Goal: Use online tool/utility: Utilize a website feature to perform a specific function

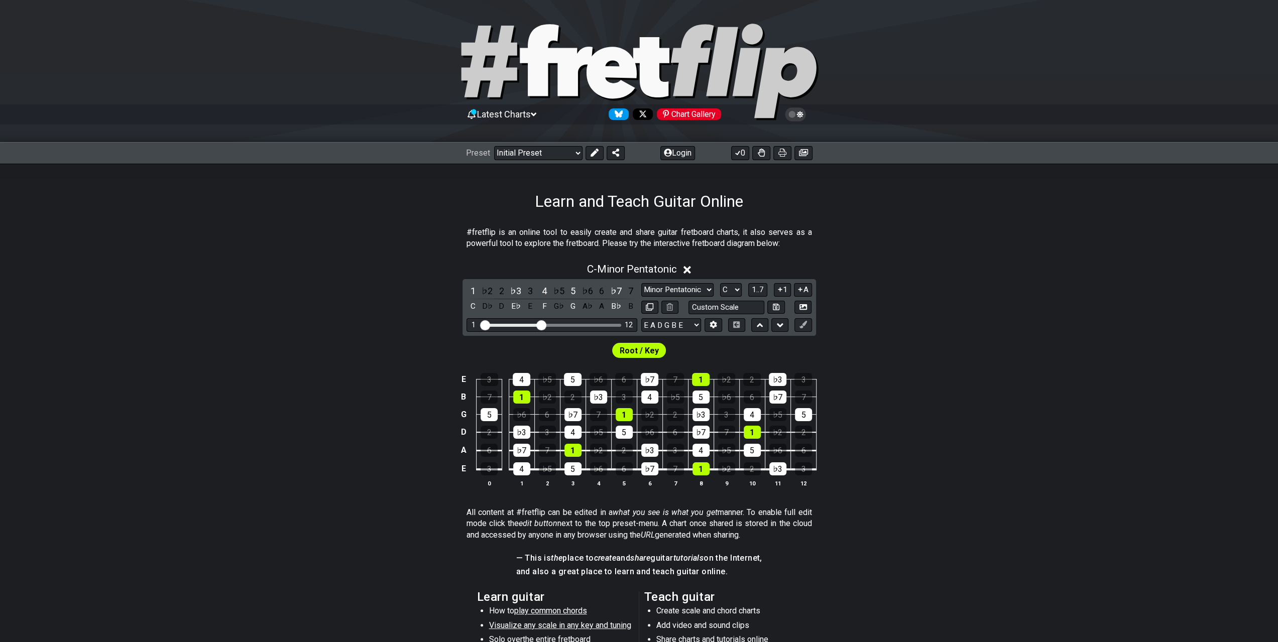
click at [311, 244] on section "#fretflip is an online tool to easily create and share guitar fretboard charts,…" at bounding box center [639, 240] width 1278 height 35
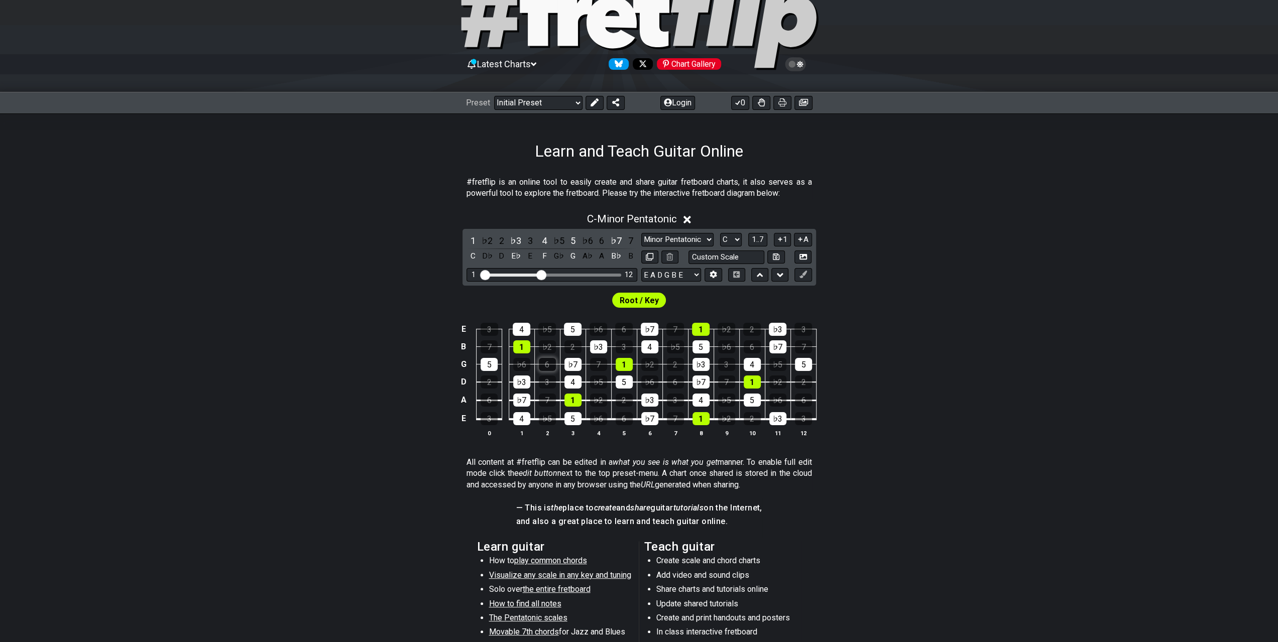
scroll to position [100, 0]
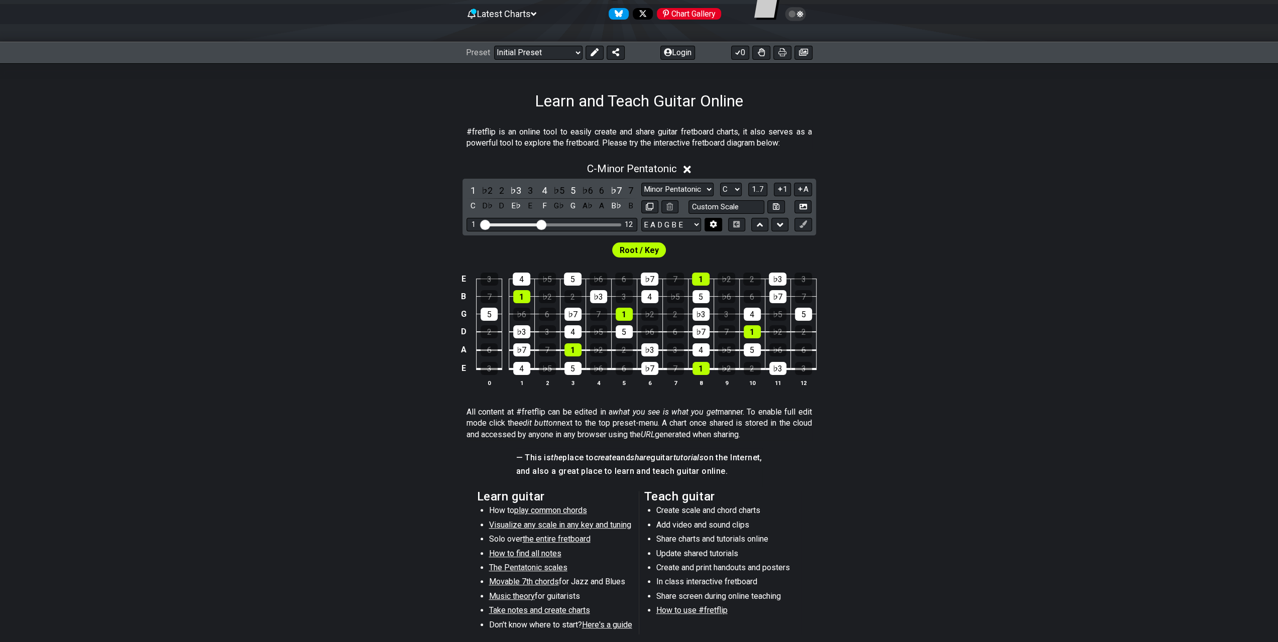
click at [714, 220] on icon at bounding box center [714, 224] width 8 height 8
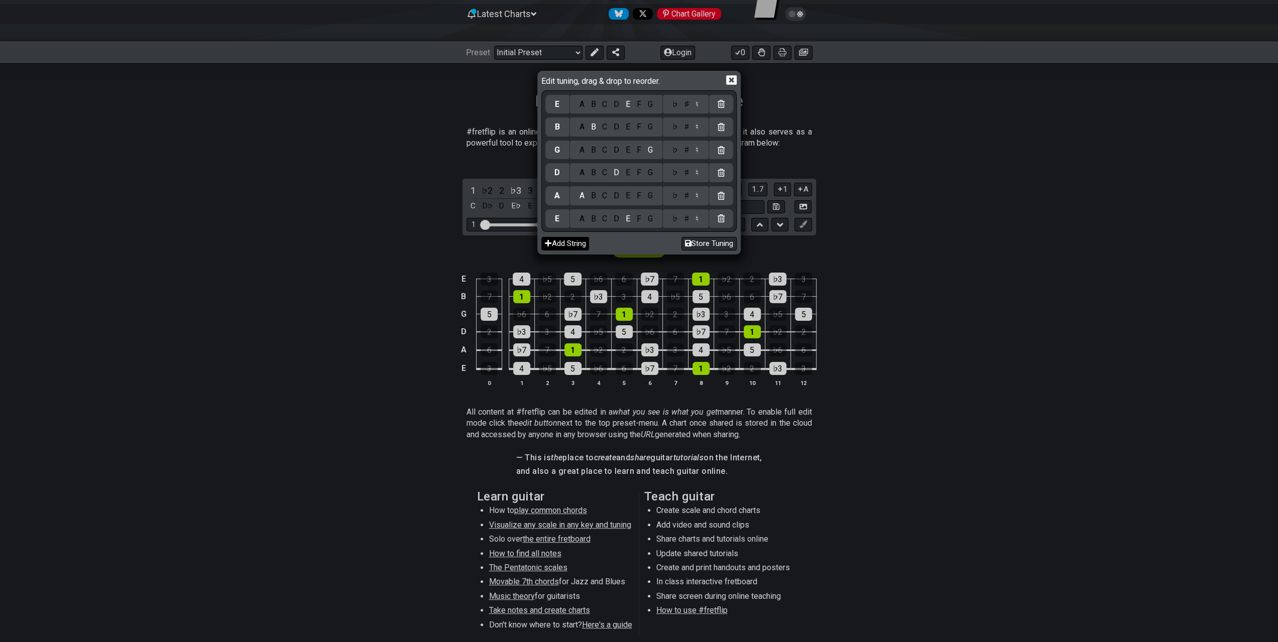
click at [560, 246] on button "Add String" at bounding box center [565, 244] width 48 height 14
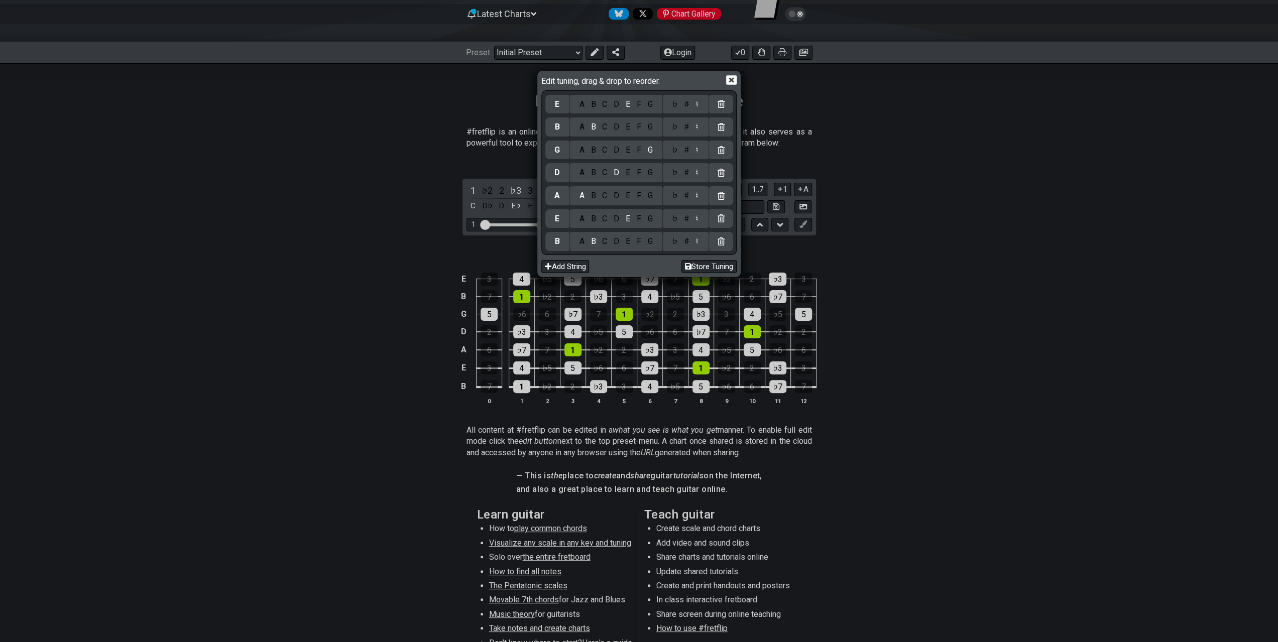
click at [569, 259] on div "Add String Store Tuning" at bounding box center [638, 265] width 195 height 20
click at [565, 268] on button "Add String" at bounding box center [565, 267] width 48 height 14
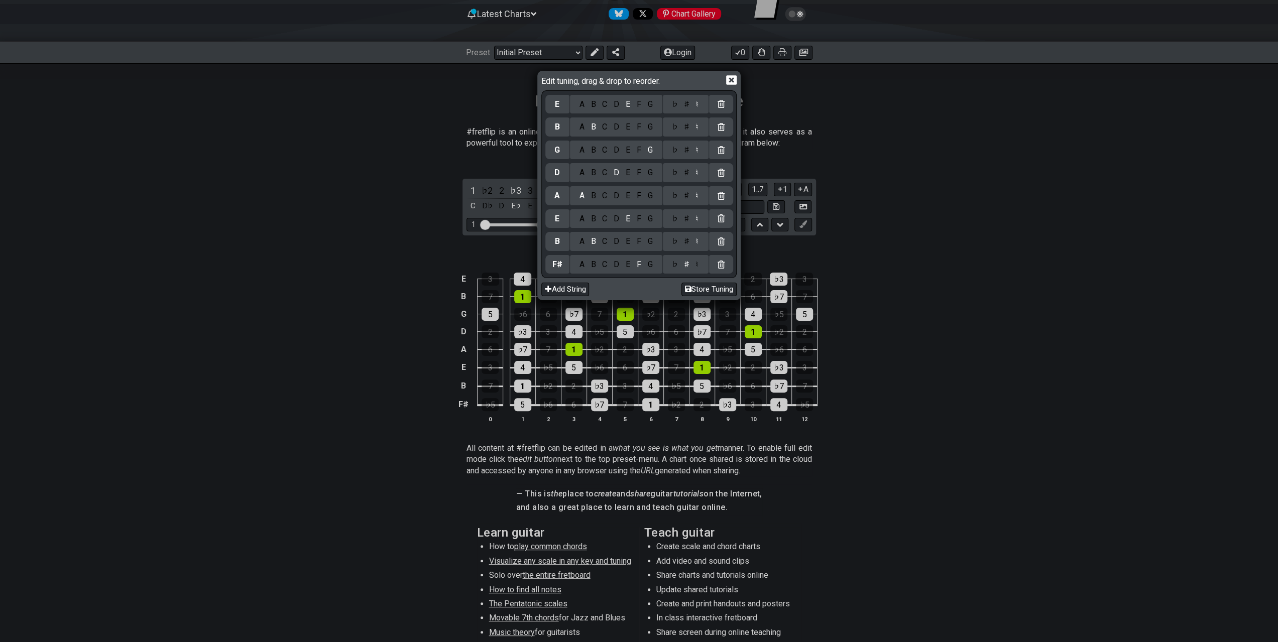
click at [638, 153] on div "F" at bounding box center [638, 150] width 11 height 11
click at [687, 151] on div "♯" at bounding box center [687, 150] width 12 height 11
click at [693, 291] on button "Store Tuning" at bounding box center [709, 290] width 55 height 14
click at [710, 289] on button "Store Tuning" at bounding box center [709, 290] width 55 height 14
click at [730, 76] on icon at bounding box center [731, 80] width 11 height 10
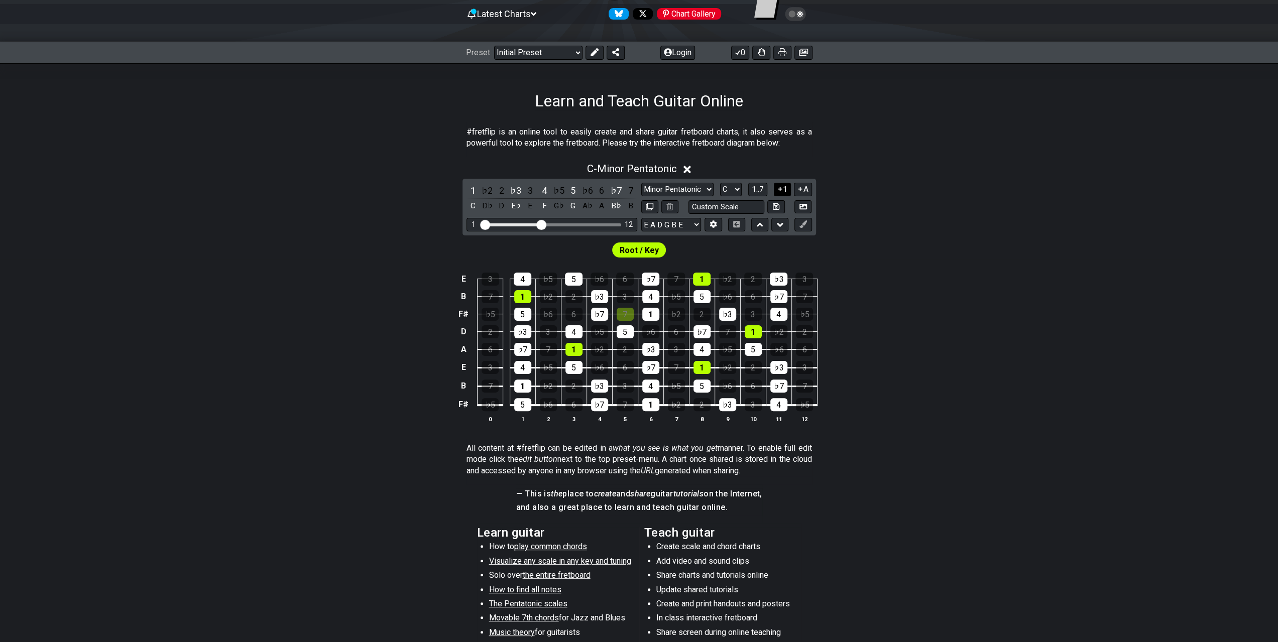
click at [787, 186] on button "1" at bounding box center [782, 190] width 17 height 14
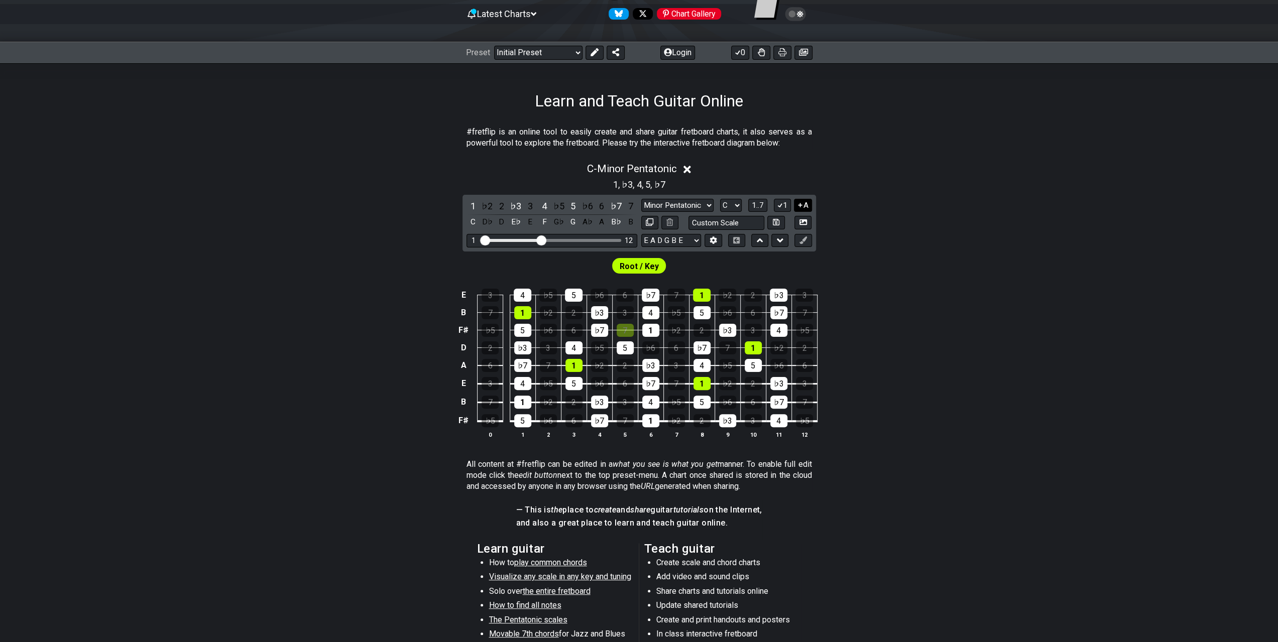
click at [805, 204] on button "A" at bounding box center [803, 206] width 18 height 14
click at [802, 235] on button at bounding box center [803, 241] width 17 height 14
click at [804, 238] on icon at bounding box center [804, 241] width 8 height 8
click at [732, 239] on button at bounding box center [736, 241] width 17 height 14
click at [738, 240] on icon at bounding box center [737, 240] width 8 height 7
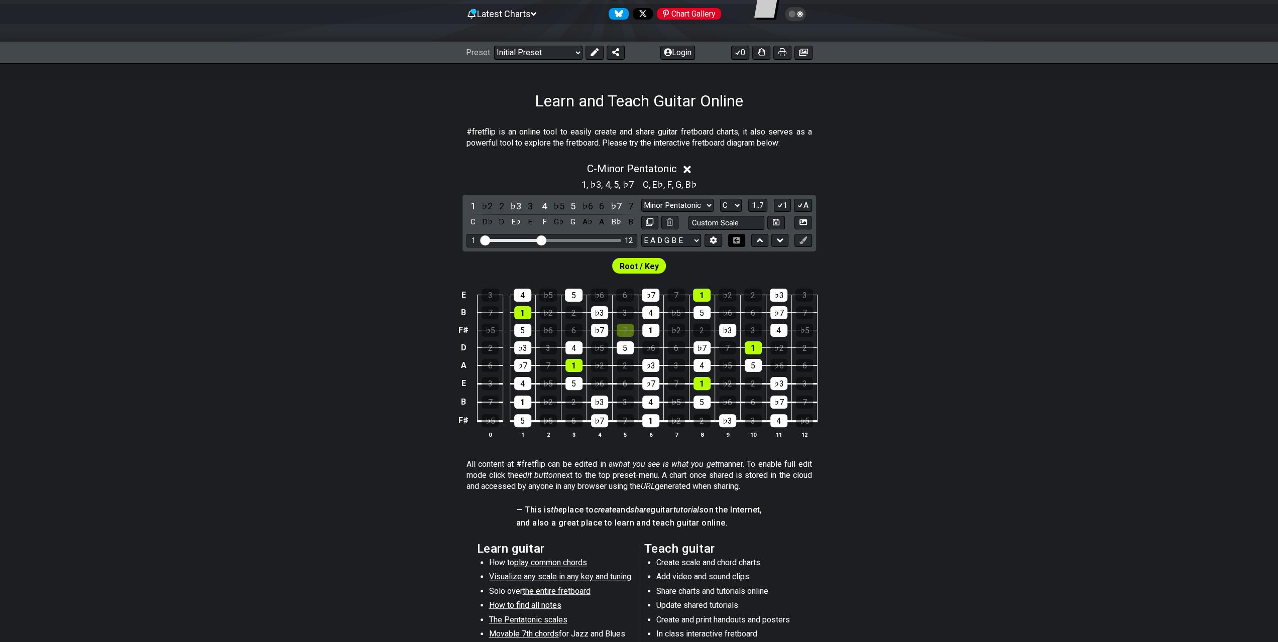
click at [742, 238] on button at bounding box center [736, 241] width 17 height 14
click at [695, 199] on select "Minor Pentatonic Click to edit Minor Pentatonic Major Pentatonic Minor Blues Ma…" at bounding box center [677, 206] width 72 height 14
click at [641, 199] on select "Minor Pentatonic Click to edit Minor Pentatonic Major Pentatonic Minor Blues Ma…" at bounding box center [677, 206] width 72 height 14
click at [696, 202] on select "Minor Pentatonic Click to edit Minor Pentatonic Major Pentatonic Minor Blues Ma…" at bounding box center [677, 206] width 72 height 14
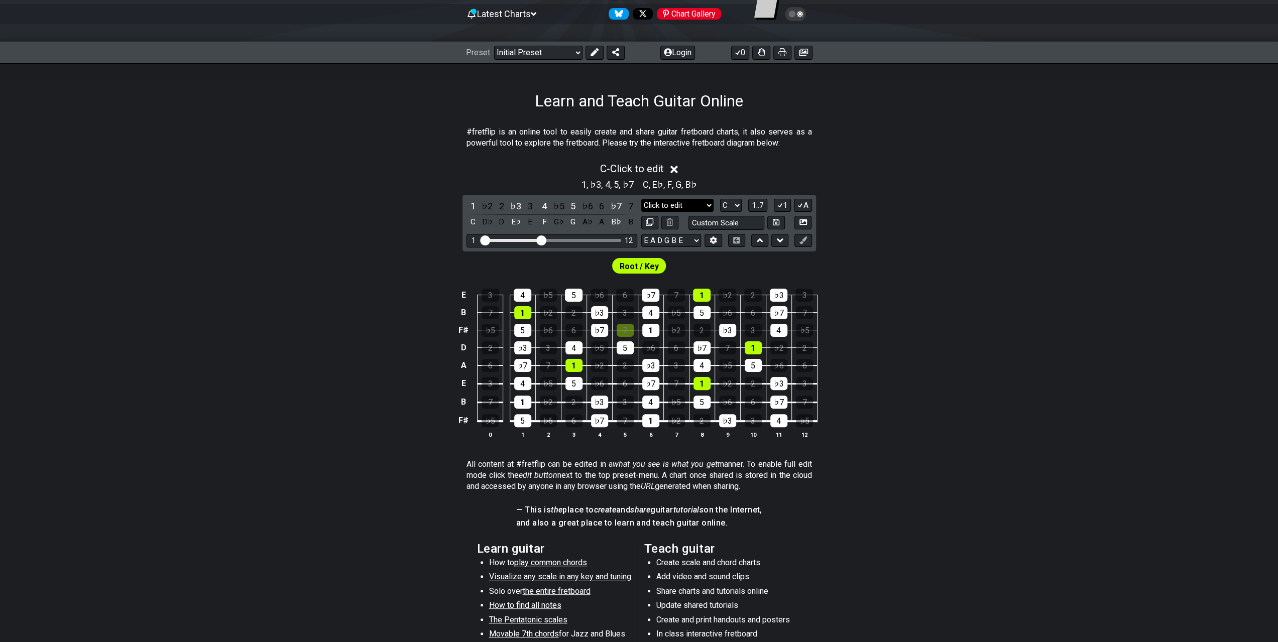
click at [696, 203] on select "Minor Pentatonic Click to edit Minor Pentatonic Major Pentatonic Minor Blues Ma…" at bounding box center [677, 206] width 72 height 14
click at [641, 199] on select "Minor Pentatonic Click to edit Minor Pentatonic Major Pentatonic Minor Blues Ma…" at bounding box center [677, 206] width 72 height 14
click at [909, 269] on div "Root / Key" at bounding box center [639, 264] width 1278 height 24
click at [631, 326] on div "7" at bounding box center [625, 330] width 17 height 13
click at [629, 326] on div "7" at bounding box center [625, 330] width 17 height 13
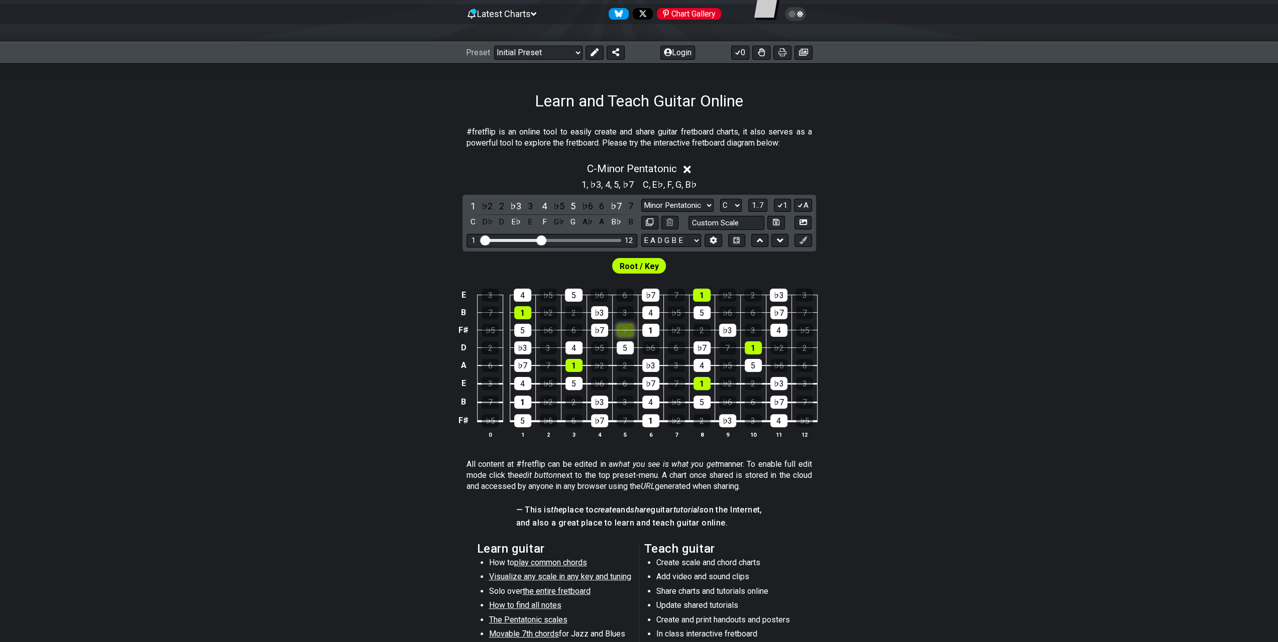
click at [629, 326] on div "7" at bounding box center [625, 330] width 17 height 13
click at [974, 342] on div "E 3 4 ♭5 5 ♭6 6 ♭7 7 1 ♭2 2 ♭3 3 B 7 1 ♭2 2 ♭3 3 4 ♭5 5 ♭6 6 ♭7 7 F♯ ♭5 5 ♭6 6 …" at bounding box center [639, 364] width 1278 height 177
click at [754, 203] on span "1..7" at bounding box center [758, 205] width 12 height 9
click at [759, 203] on span "..." at bounding box center [758, 205] width 5 height 9
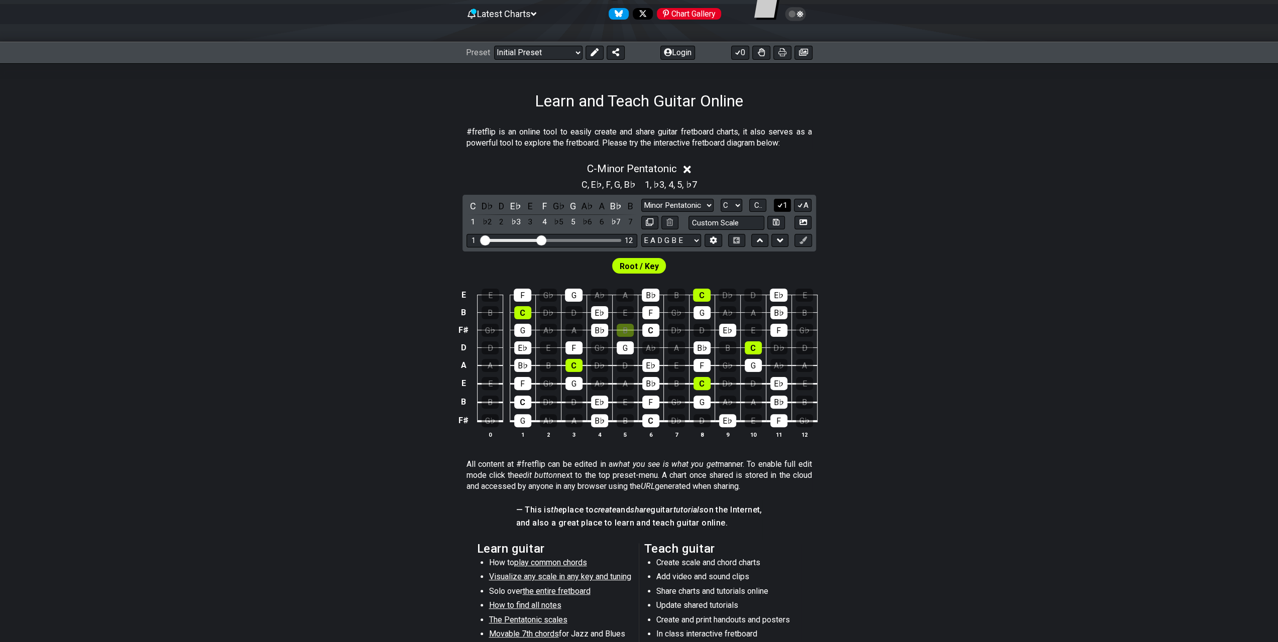
click at [786, 202] on button "1" at bounding box center [782, 206] width 17 height 14
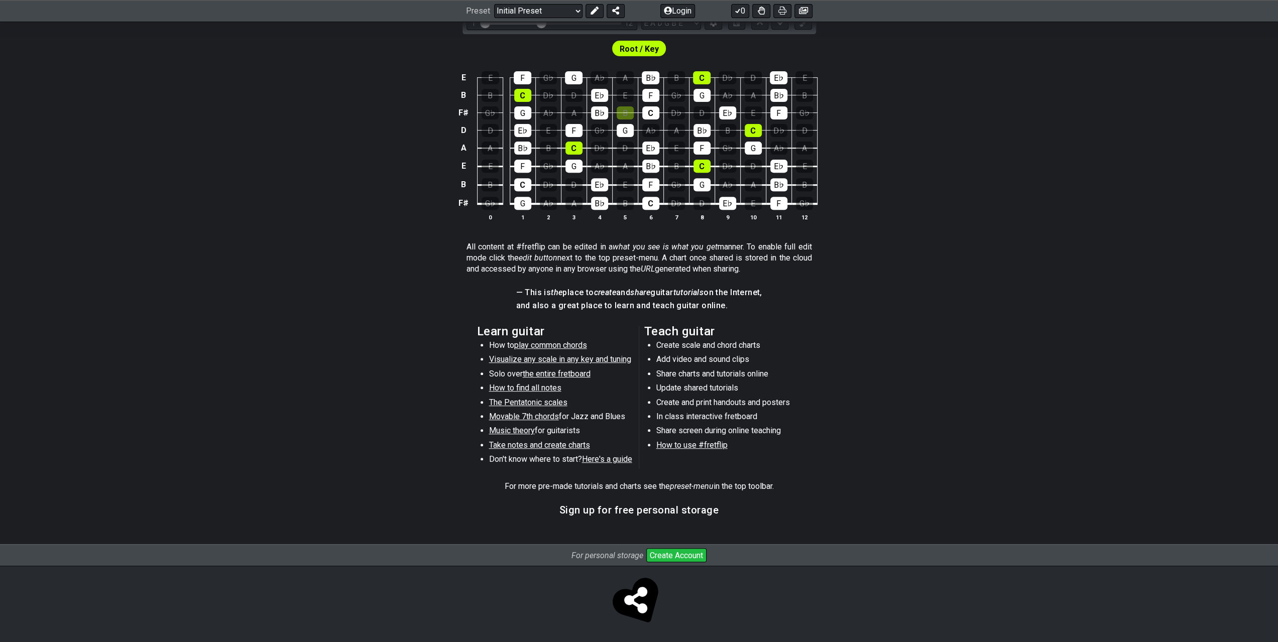
scroll to position [17, 0]
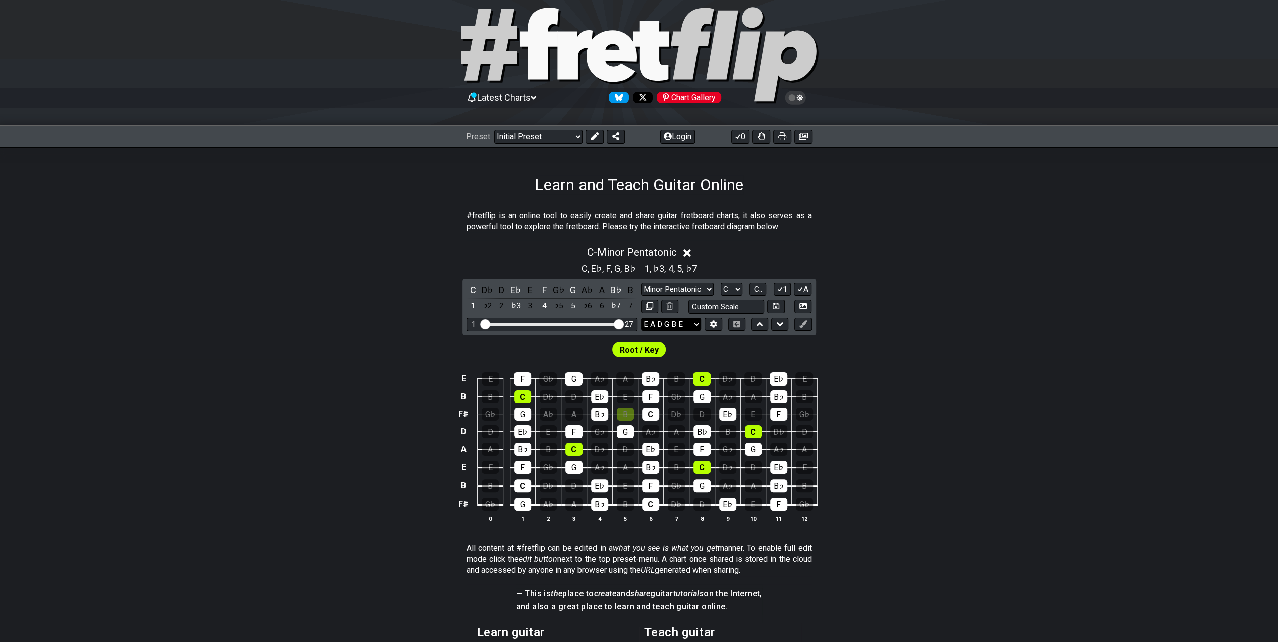
drag, startPoint x: 554, startPoint y: 323, endPoint x: 649, endPoint y: 320, distance: 94.5
click at [623, 323] on input "Visible fret range" at bounding box center [552, 323] width 143 height 0
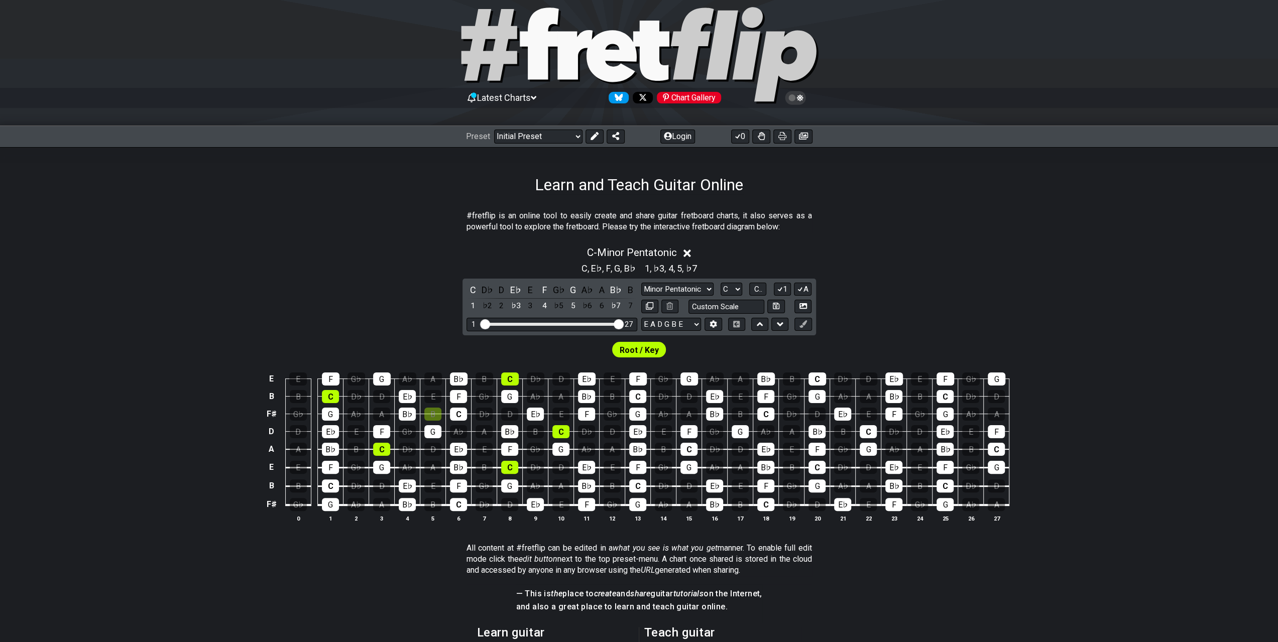
click at [615, 319] on div "1 27" at bounding box center [552, 325] width 171 height 14
drag, startPoint x: 617, startPoint y: 321, endPoint x: 602, endPoint y: 324, distance: 15.3
click at [602, 323] on input "Visible fret range" at bounding box center [552, 323] width 143 height 0
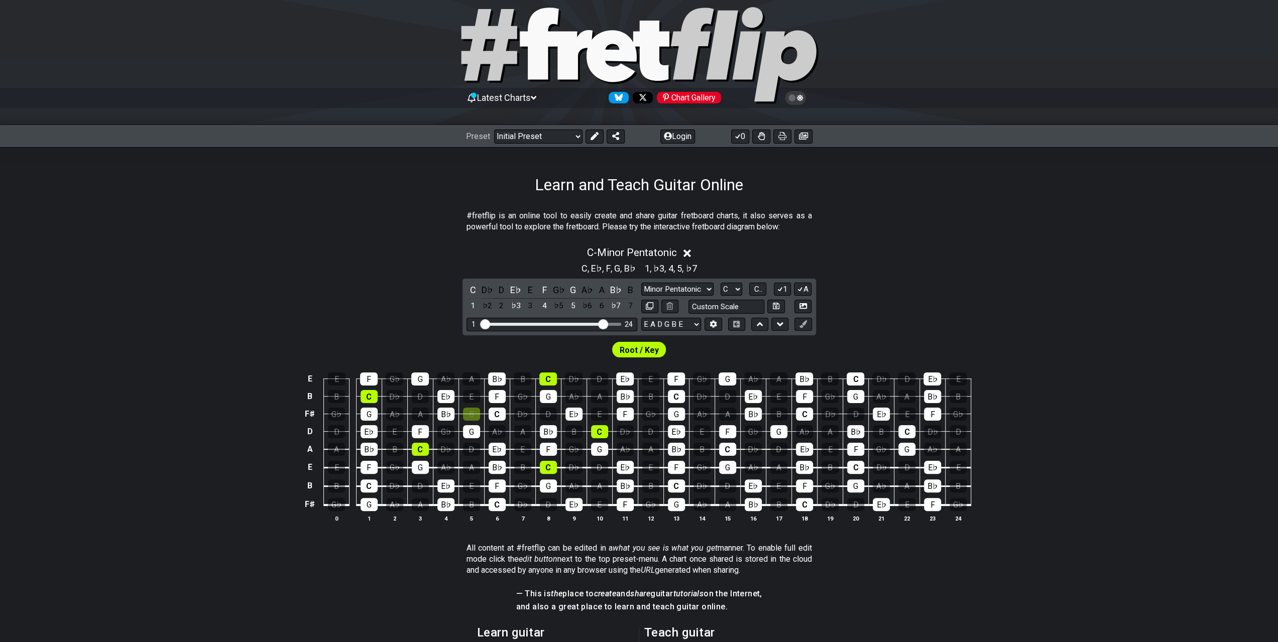
click at [647, 344] on span "Root / Key" at bounding box center [639, 350] width 39 height 15
drag, startPoint x: 606, startPoint y: 323, endPoint x: 542, endPoint y: 329, distance: 64.6
click at [542, 323] on input "Visible fret range" at bounding box center [552, 323] width 143 height 0
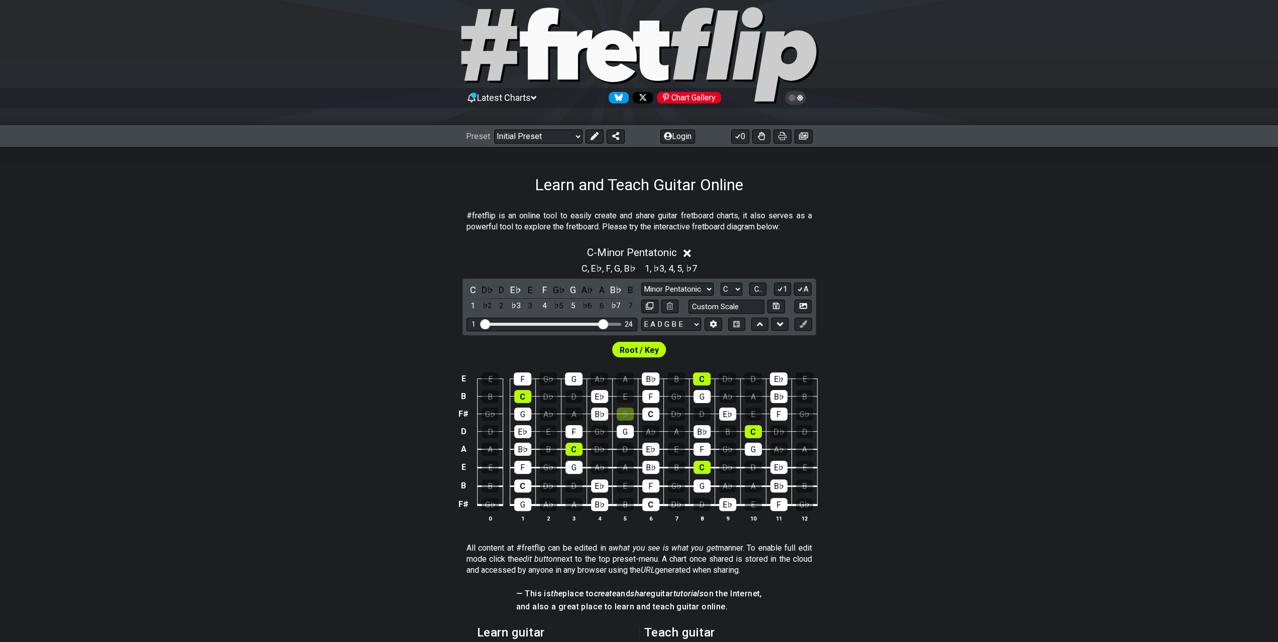
drag, startPoint x: 540, startPoint y: 324, endPoint x: 604, endPoint y: 327, distance: 63.4
click at [604, 323] on input "Visible fret range" at bounding box center [552, 323] width 143 height 0
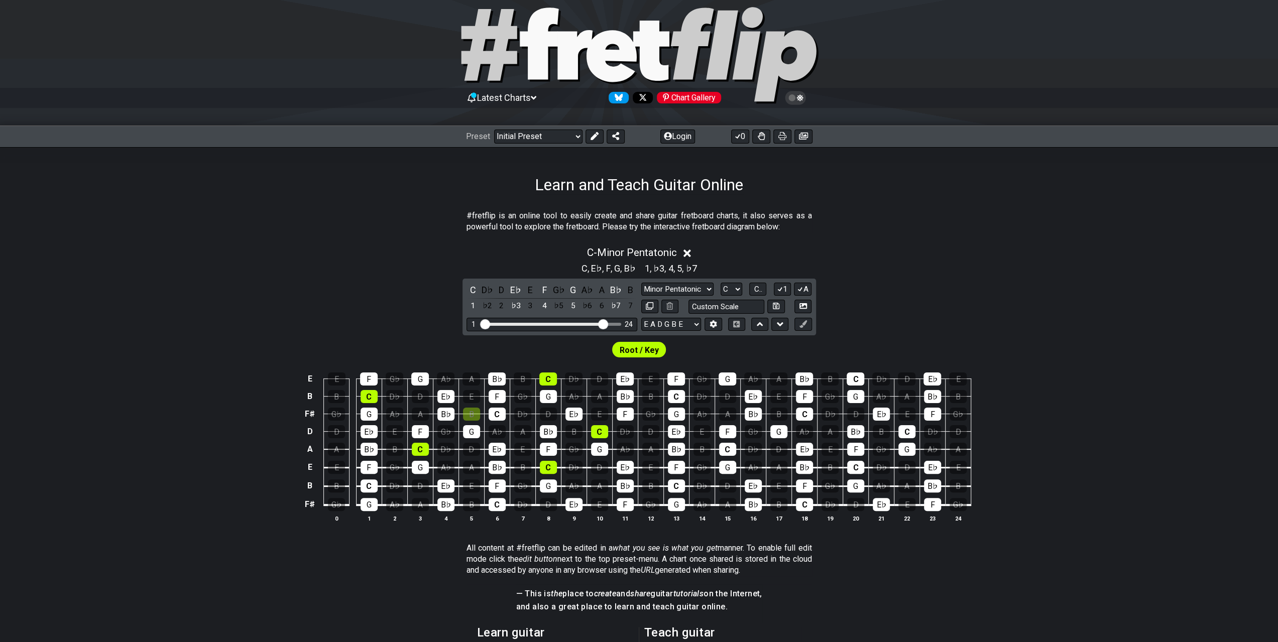
click at [903, 326] on div "C - Minor Pentatonic C , E♭ , F , G , B♭ 1 , ♭3 , 4 , 5 , ♭7 C D♭ D E♭ E F G♭ G…" at bounding box center [639, 389] width 1278 height 296
click at [487, 303] on div "♭2" at bounding box center [487, 306] width 13 height 14
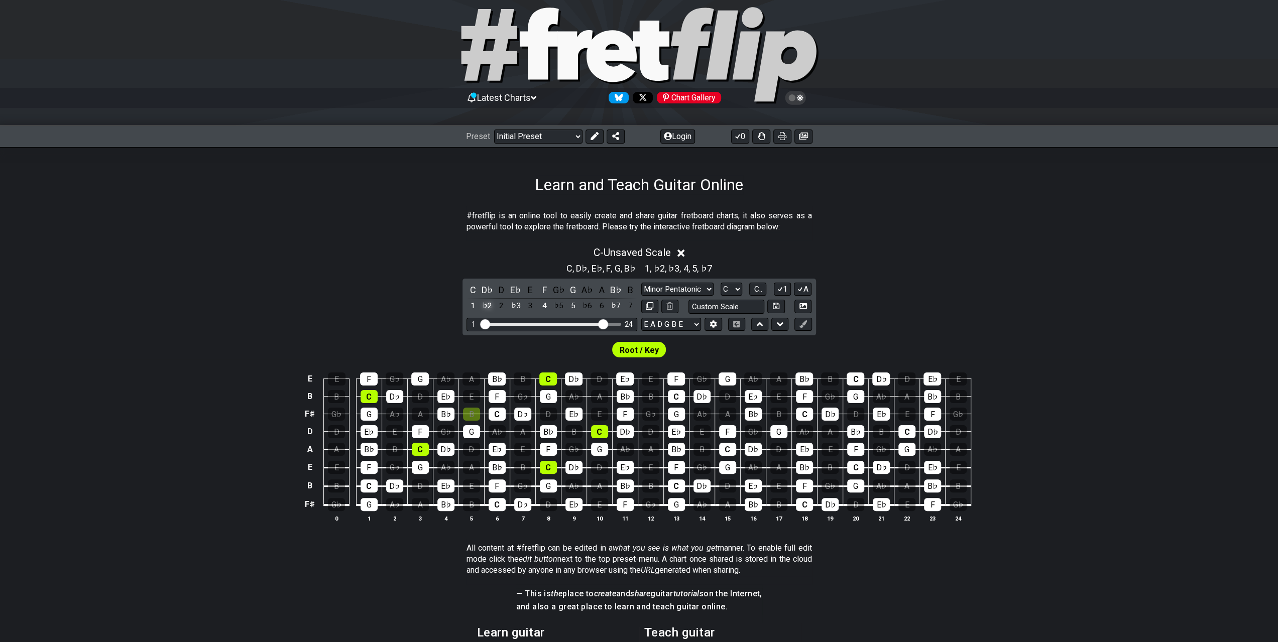
click at [487, 303] on div "♭2" at bounding box center [487, 306] width 13 height 14
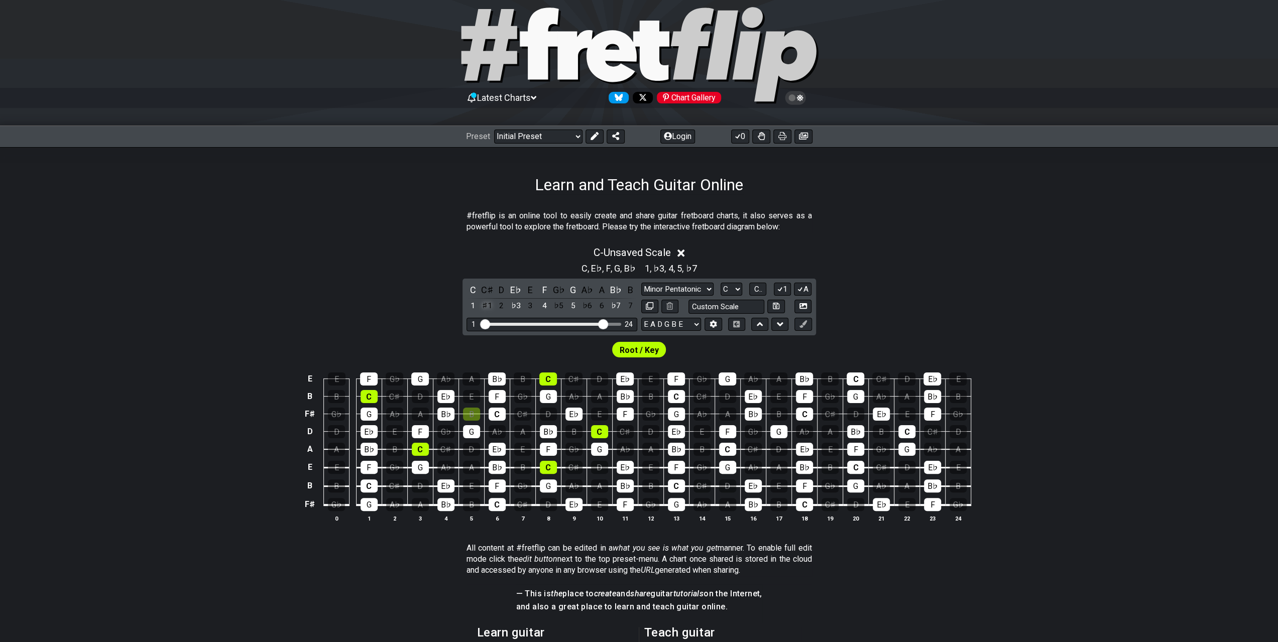
click at [488, 303] on div "♯1" at bounding box center [487, 306] width 13 height 14
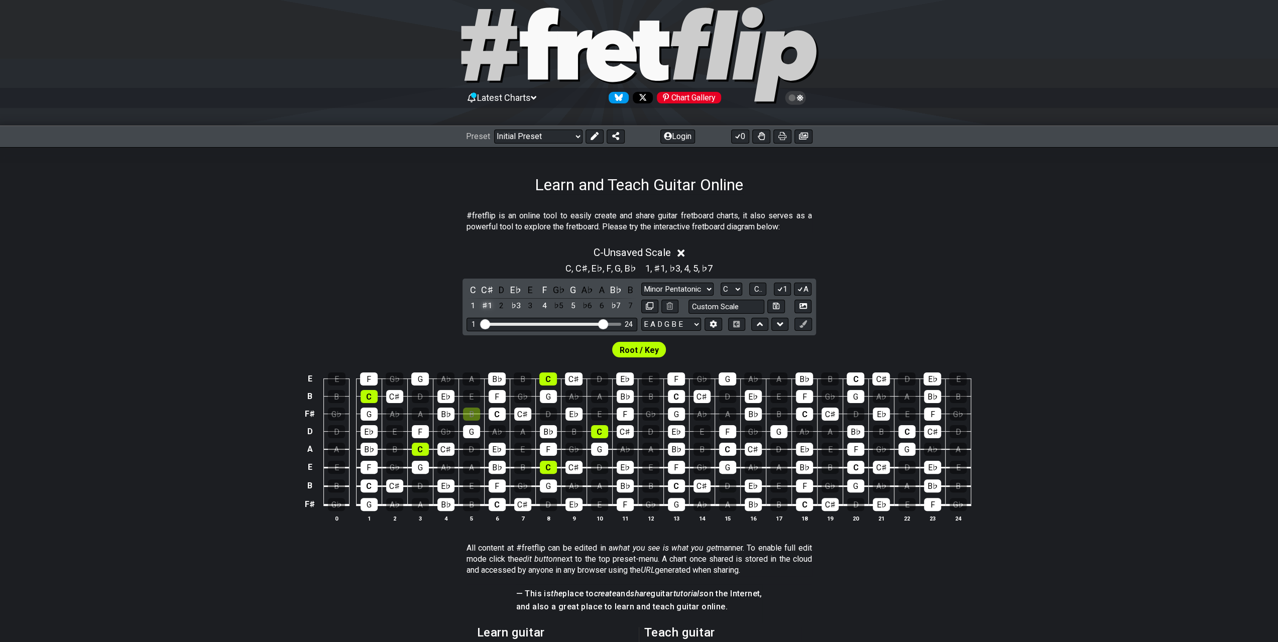
click at [488, 303] on div "♯1" at bounding box center [487, 306] width 13 height 14
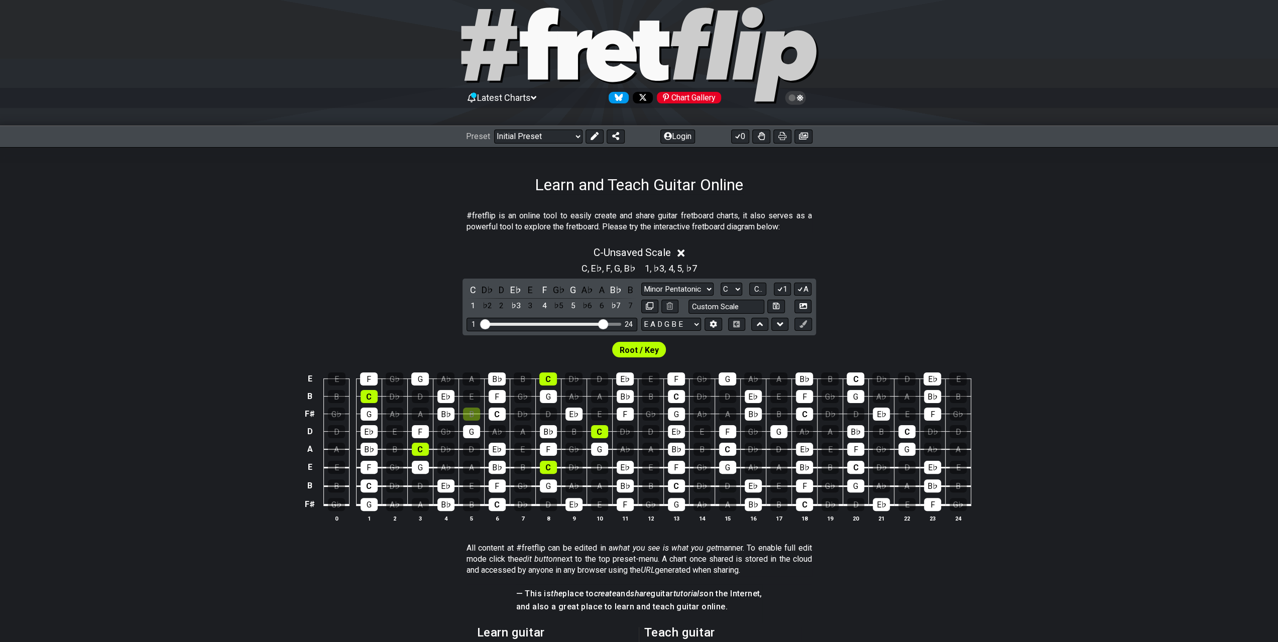
click at [488, 303] on div "♭2" at bounding box center [487, 306] width 13 height 14
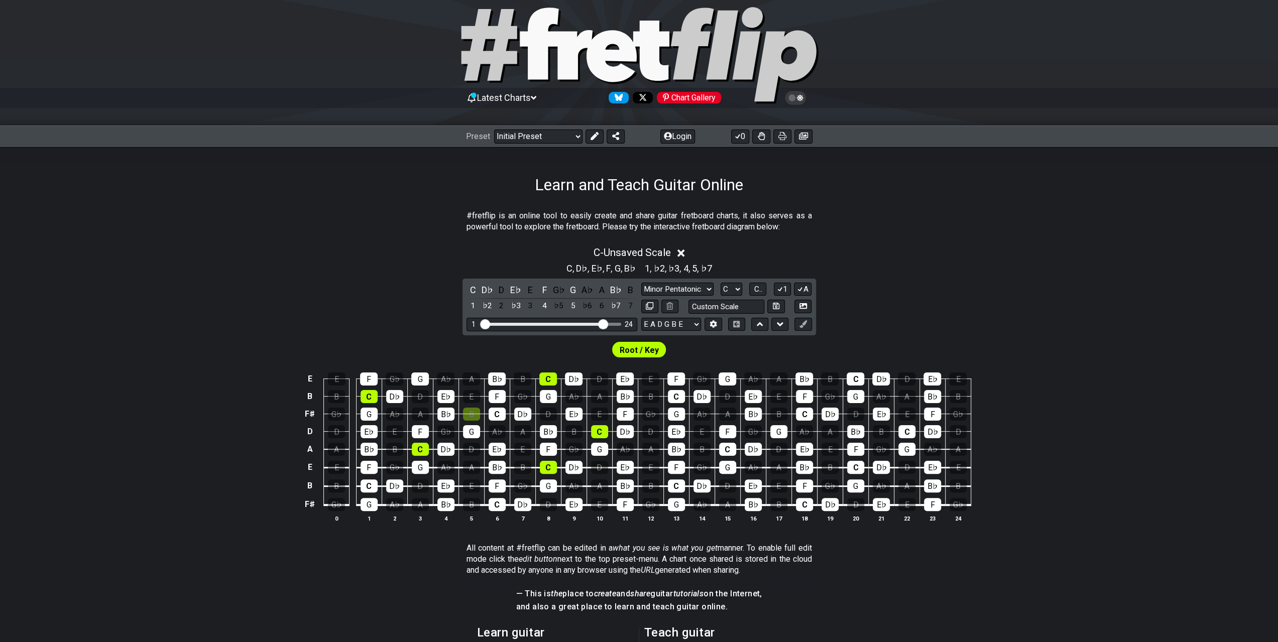
click at [488, 303] on div "♭2" at bounding box center [487, 306] width 13 height 14
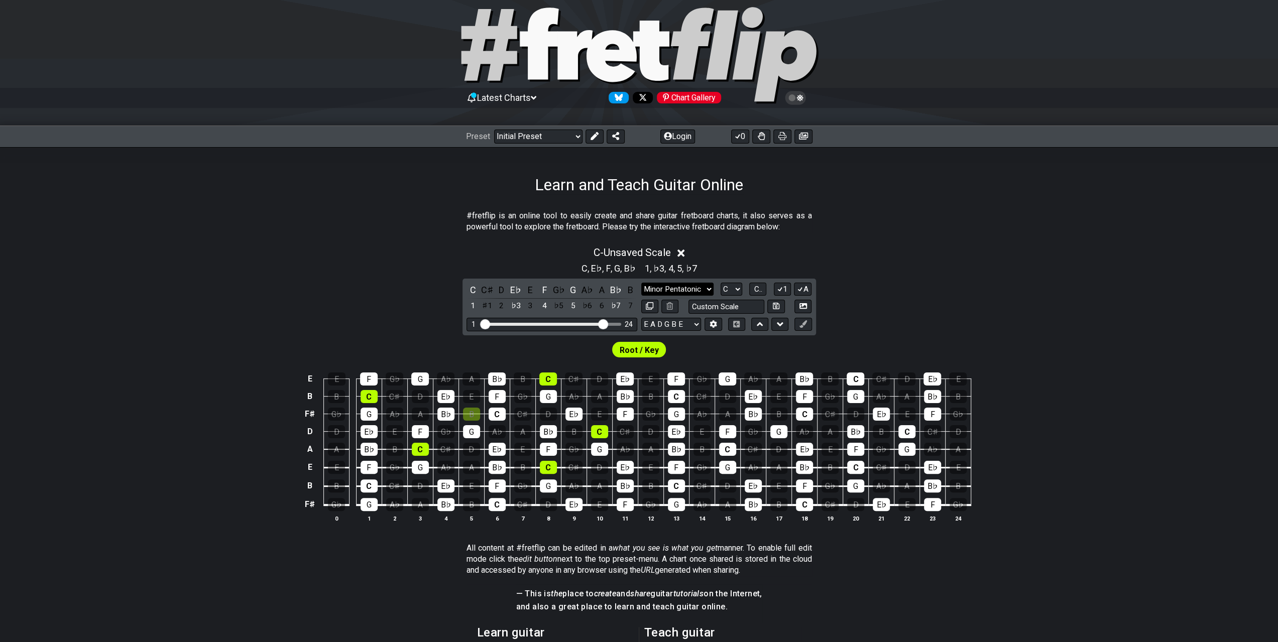
click at [695, 288] on select "Minor Pentatonic Click to edit Minor Pentatonic Major Pentatonic Minor Blues Ma…" at bounding box center [677, 290] width 72 height 14
select select "Minor Pentatonic"
click at [641, 283] on select "Minor Pentatonic Click to edit Minor Pentatonic Major Pentatonic Minor Blues Ma…" at bounding box center [677, 290] width 72 height 14
click at [756, 290] on span "C.." at bounding box center [758, 289] width 8 height 9
click at [736, 286] on select "A♭ A A♯ B♭ B C C♯ D♭ D D♯ E♭ E F F♯ G♭ G G♯" at bounding box center [731, 290] width 22 height 14
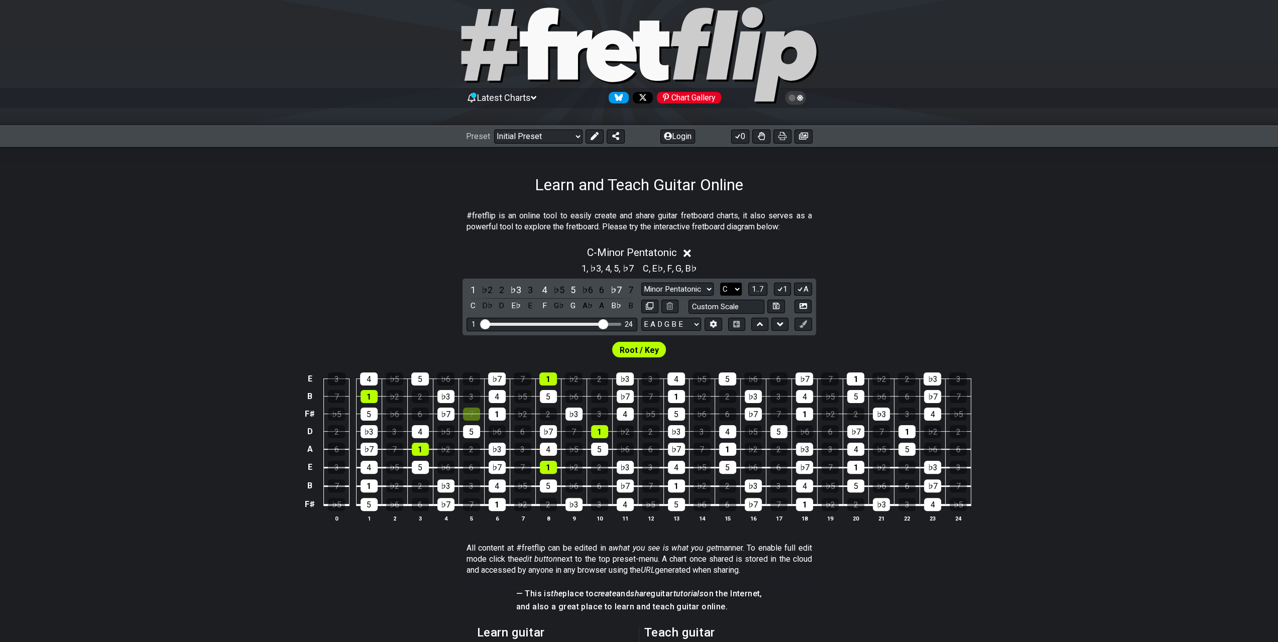
select select "B"
click at [720, 283] on select "A♭ A A♯ B♭ B C C♯ D♭ D D♯ E♭ E F F♯ G♭ G G♯" at bounding box center [731, 290] width 22 height 14
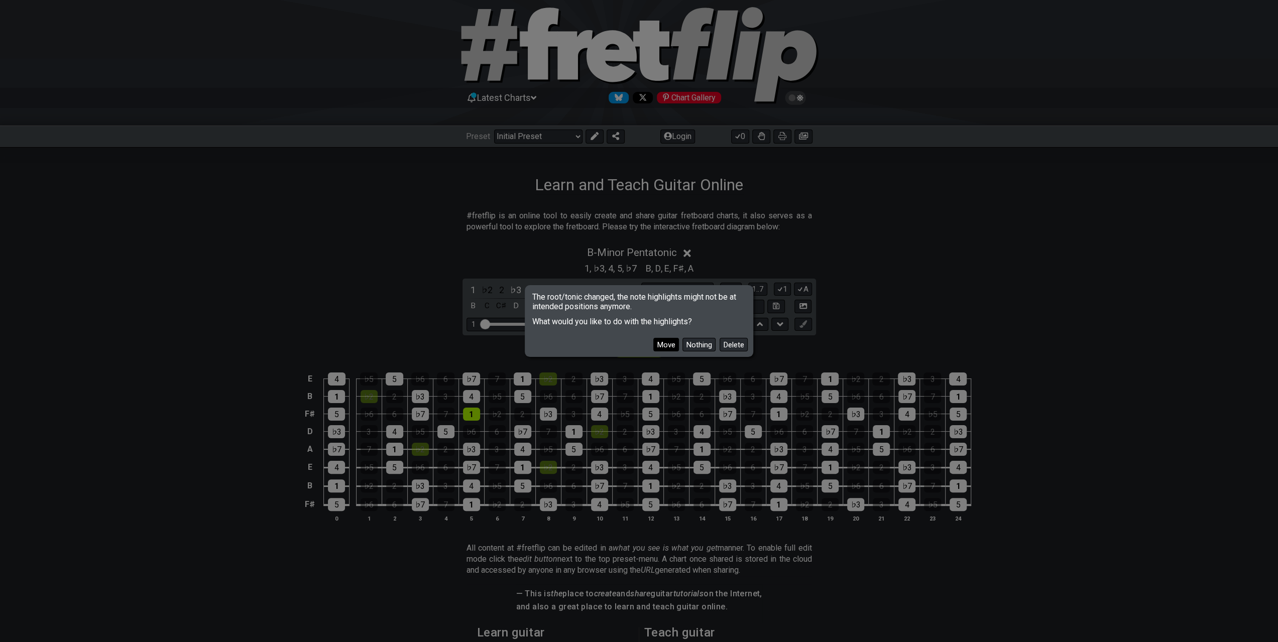
click at [673, 344] on button "Move" at bounding box center [666, 345] width 26 height 14
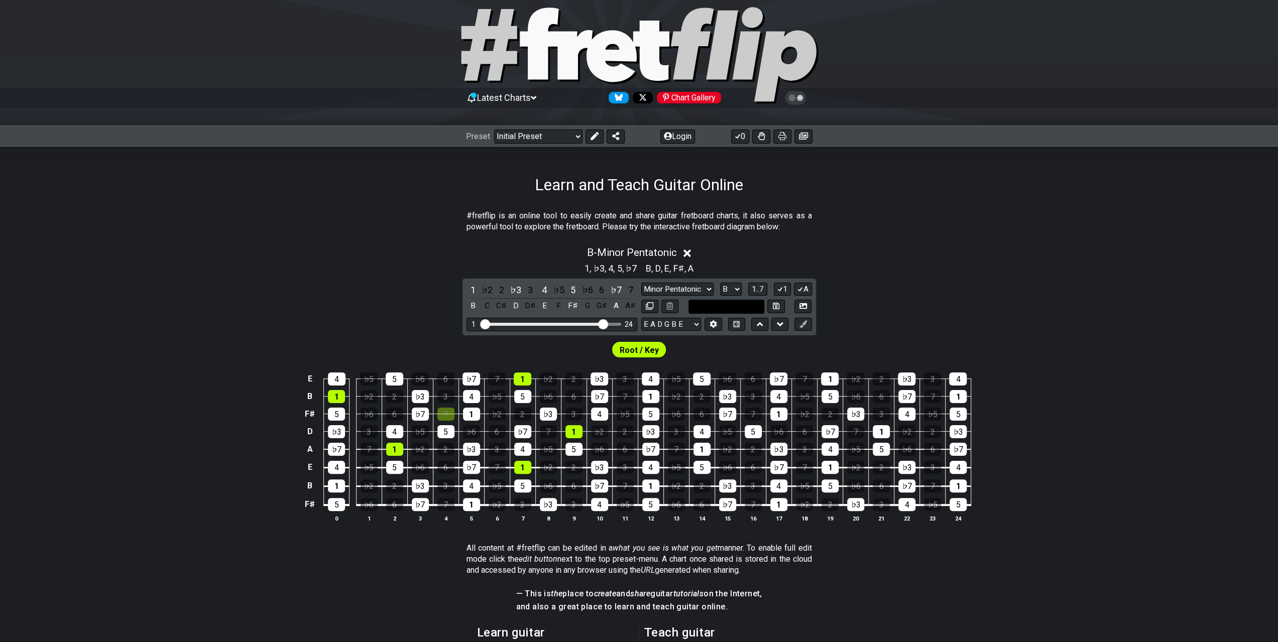
click at [744, 303] on input "text" at bounding box center [727, 307] width 76 height 14
type input "Custom Scale"
click at [887, 285] on div "B - Minor Pentatonic 1 , ♭3 , 4 , 5 , ♭7 B , D , E , F♯ , A 1 ♭2 2 ♭3 3 4 ♭5 5 …" at bounding box center [639, 389] width 1278 height 296
click at [800, 303] on icon at bounding box center [804, 306] width 8 height 8
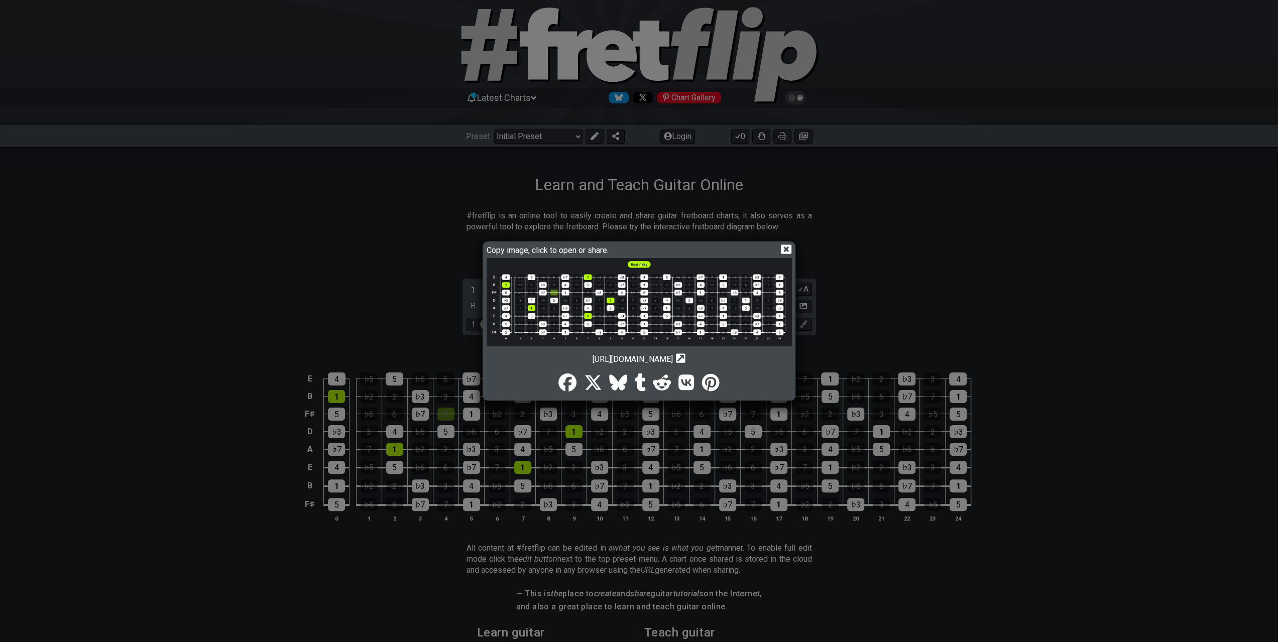
drag, startPoint x: 612, startPoint y: 297, endPoint x: 600, endPoint y: 291, distance: 13.0
click at [600, 291] on img at bounding box center [639, 302] width 305 height 89
click at [782, 243] on div "Copy image, click to open or share. [URL][DOMAIN_NAME] Copy url to clipboard" at bounding box center [639, 321] width 310 height 156
click at [784, 244] on icon at bounding box center [786, 249] width 11 height 11
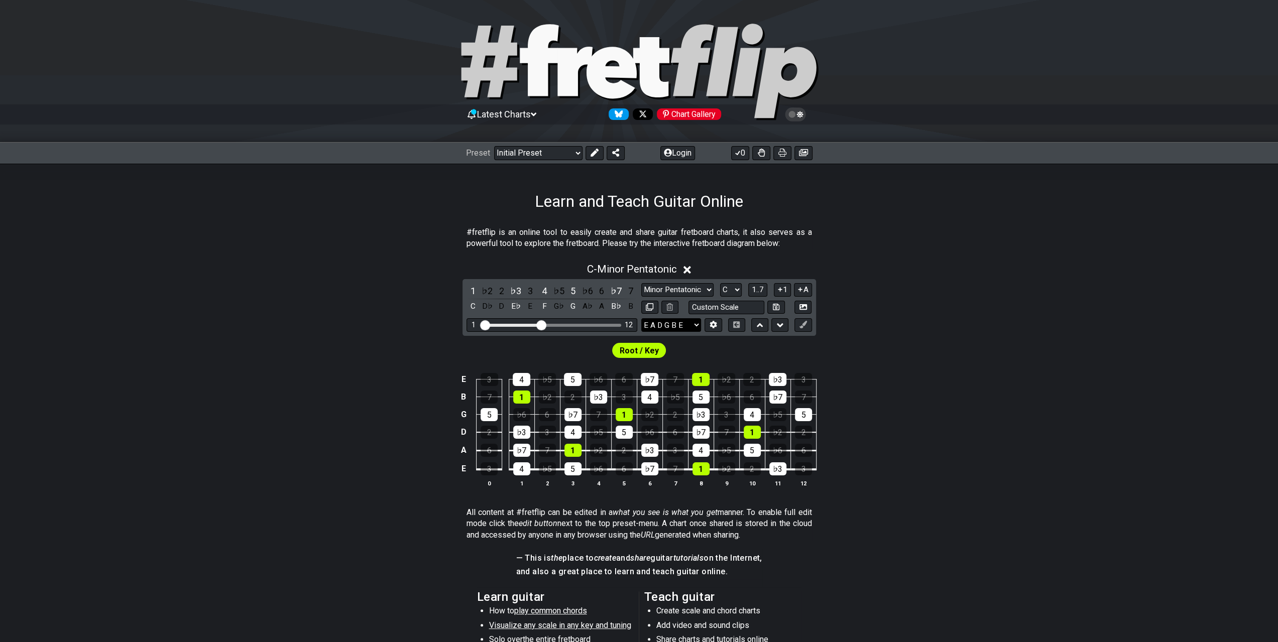
click at [688, 324] on select "E A D G B E E A D G B E E A D G B E B E A D F♯ B A D G C E A D A D G B E E♭ A♭ …" at bounding box center [671, 325] width 60 height 14
click at [711, 320] on button at bounding box center [713, 325] width 17 height 14
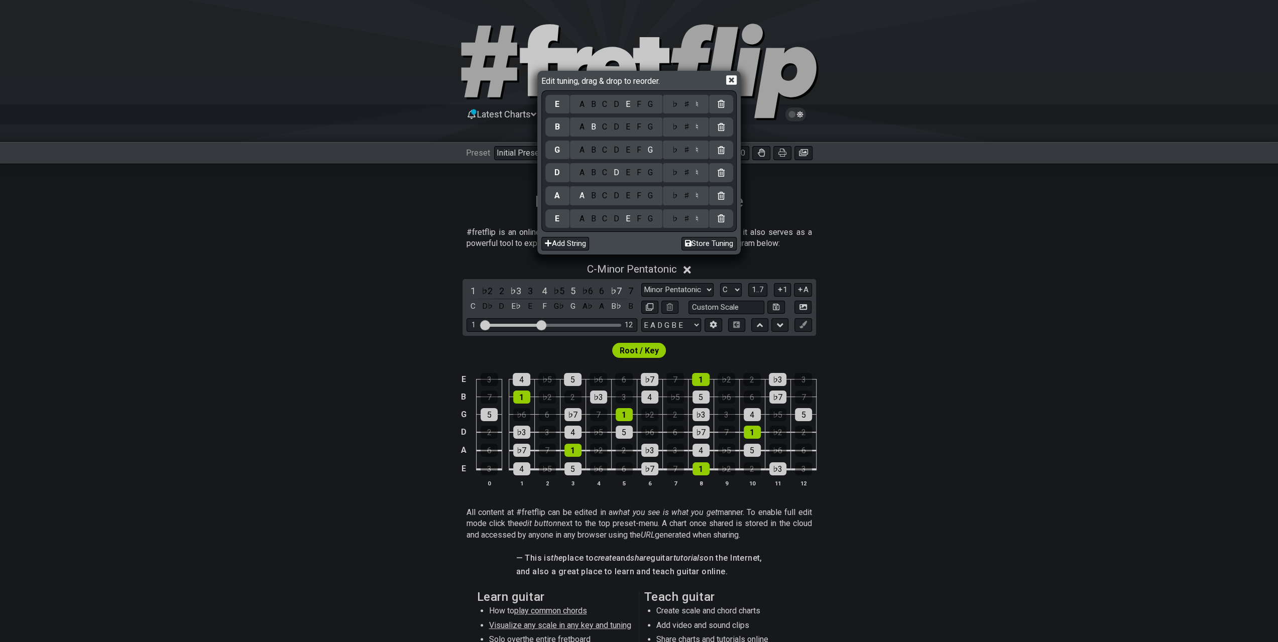
click at [699, 336] on div "Edit tuning, drag & drop to reorder. E A B C D E F G ♭ ♯ ♮ B A B C D E F G ♭ ♯ …" at bounding box center [639, 321] width 1278 height 642
click at [731, 81] on icon at bounding box center [731, 80] width 11 height 11
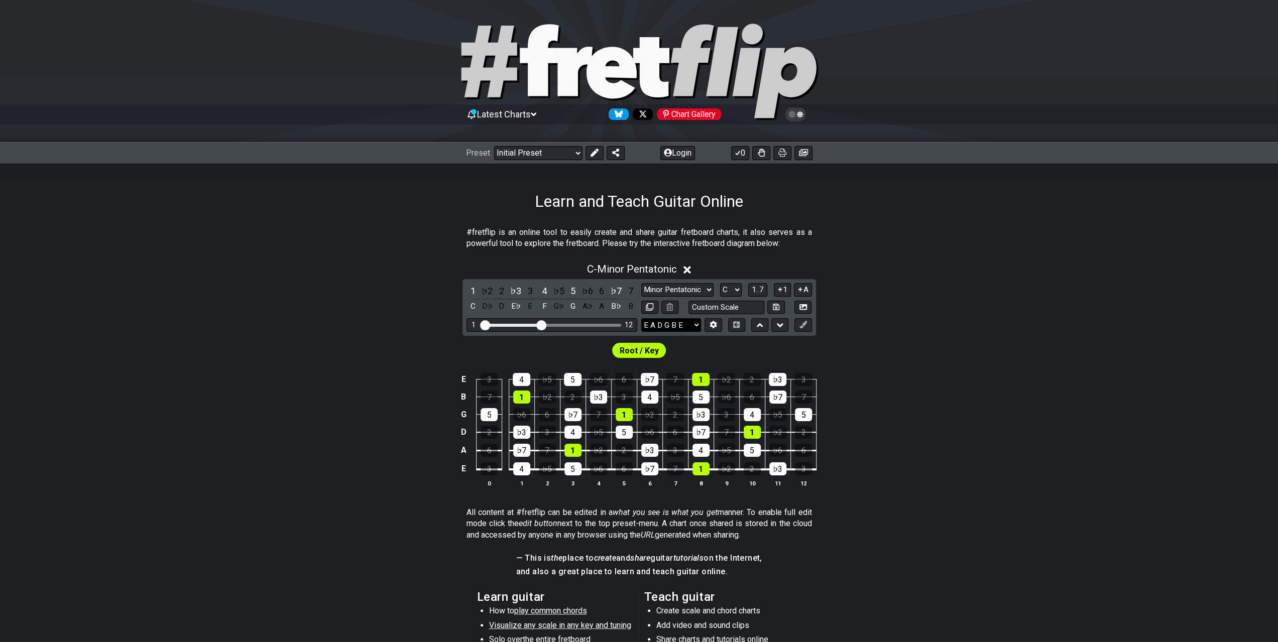
click at [694, 320] on select "E A D G B E E A D G B E E A D G B E B E A D F♯ B A D G C E A D A D G B E E♭ A♭ …" at bounding box center [671, 325] width 60 height 14
select select "F# B E A D G B E"
click at [641, 318] on select "E A D G B E E A D G B E E A D G B E B E A D F♯ B A D G C E A D A D G B E E♭ A♭ …" at bounding box center [671, 325] width 60 height 14
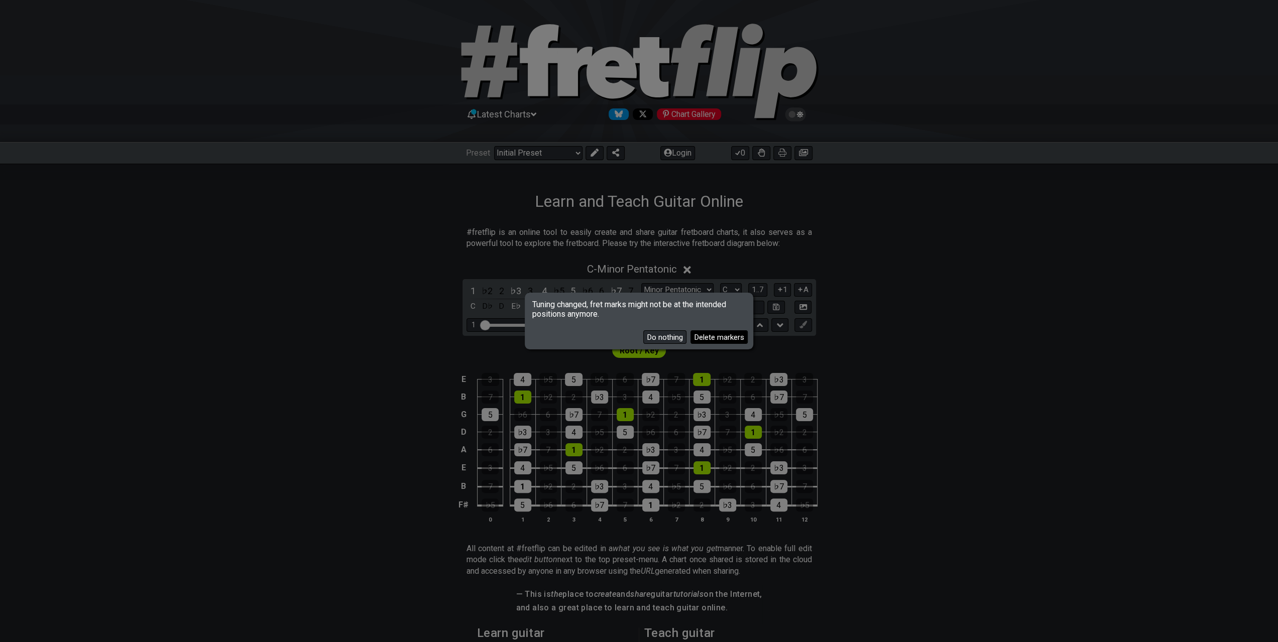
click at [710, 337] on button "Delete markers" at bounding box center [719, 337] width 57 height 14
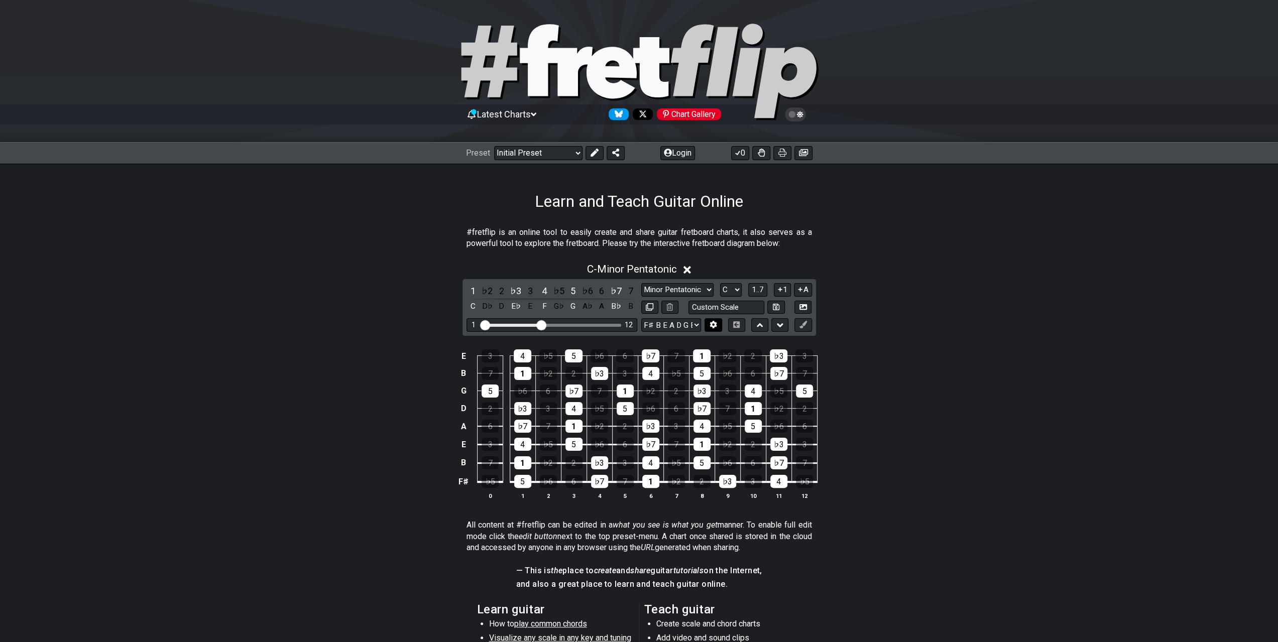
click at [716, 324] on icon at bounding box center [713, 325] width 7 height 8
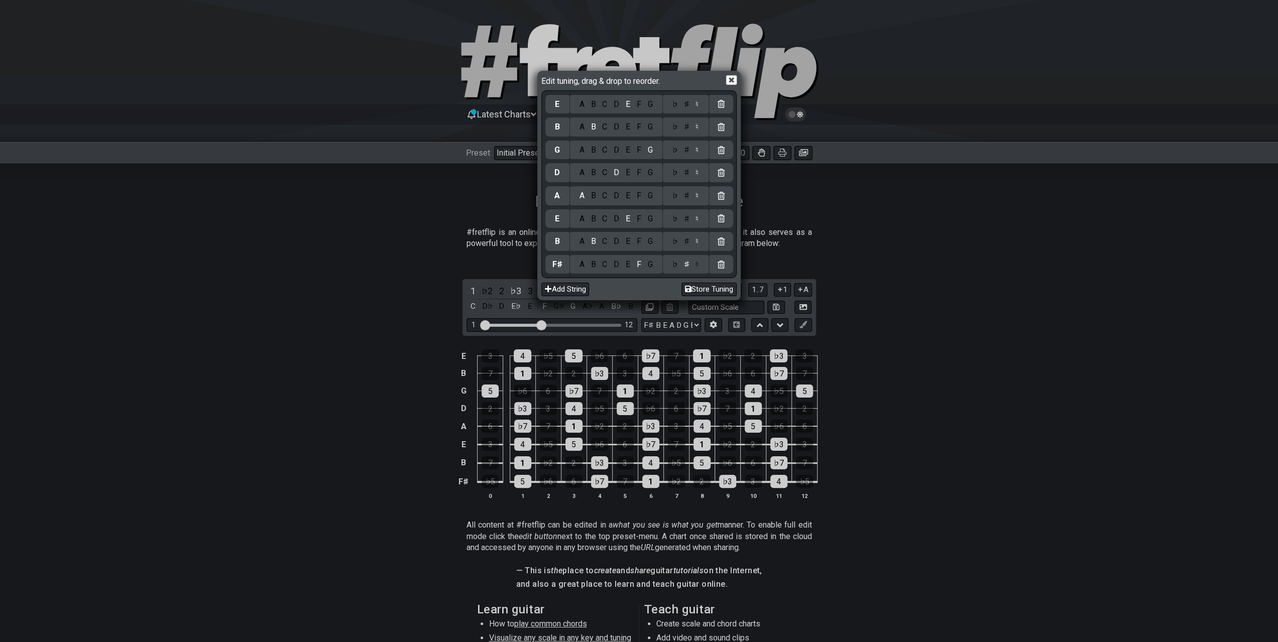
click at [639, 150] on div "F" at bounding box center [638, 150] width 11 height 11
click at [684, 150] on div "♯" at bounding box center [687, 150] width 12 height 11
click at [733, 81] on icon at bounding box center [731, 80] width 11 height 11
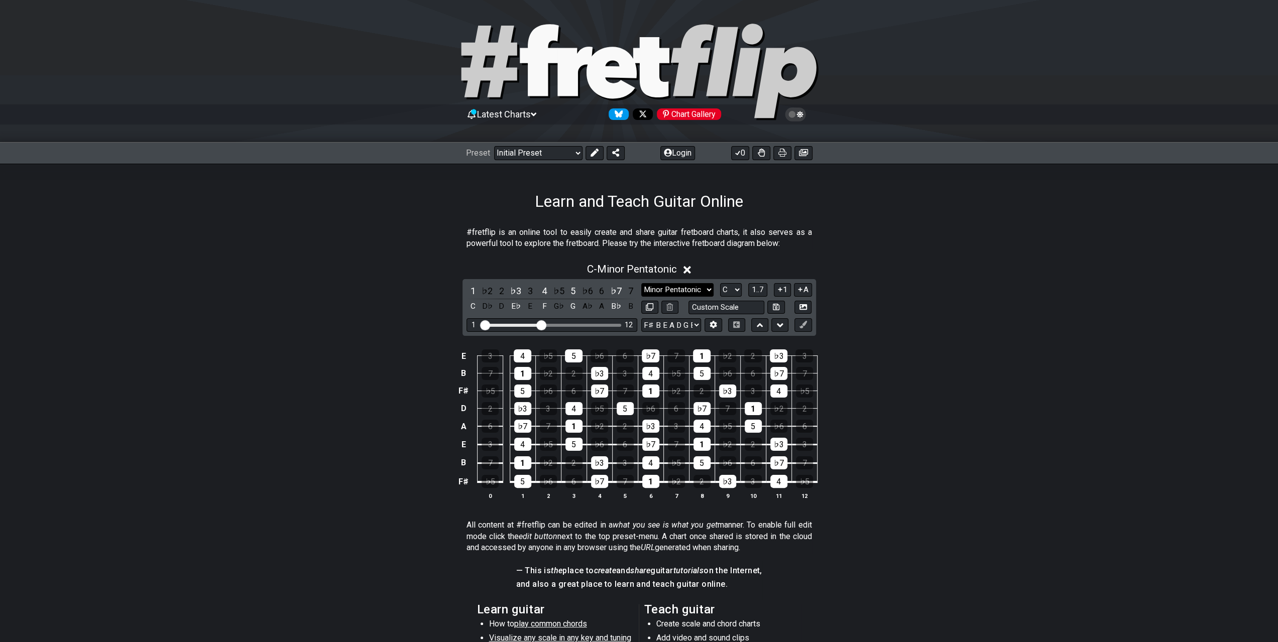
click at [680, 289] on select "Minor Pentatonic Click to edit Minor Pentatonic Major Pentatonic Minor Blues Ma…" at bounding box center [677, 290] width 72 height 14
click at [641, 283] on select "Minor Pentatonic Click to edit Minor Pentatonic Major Pentatonic Minor Blues Ma…" at bounding box center [677, 290] width 72 height 14
click at [684, 290] on select "Minor Pentatonic Click to edit Minor Pentatonic Major Pentatonic Minor Blues Ma…" at bounding box center [677, 290] width 72 height 14
click at [641, 283] on select "Minor Pentatonic Click to edit Minor Pentatonic Major Pentatonic Minor Blues Ma…" at bounding box center [677, 290] width 72 height 14
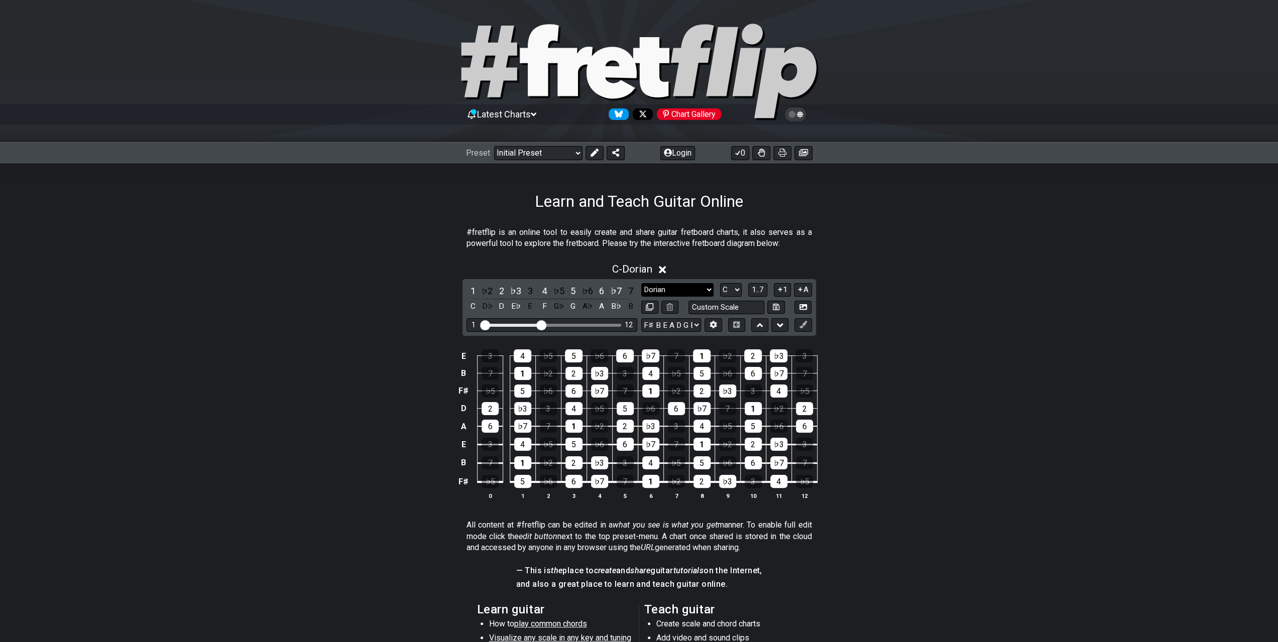
click at [682, 291] on select "Minor Pentatonic Click to edit Minor Pentatonic Major Pentatonic Minor Blues Ma…" at bounding box center [677, 290] width 72 height 14
click at [641, 283] on select "Minor Pentatonic Click to edit Minor Pentatonic Major Pentatonic Minor Blues Ma…" at bounding box center [677, 290] width 72 height 14
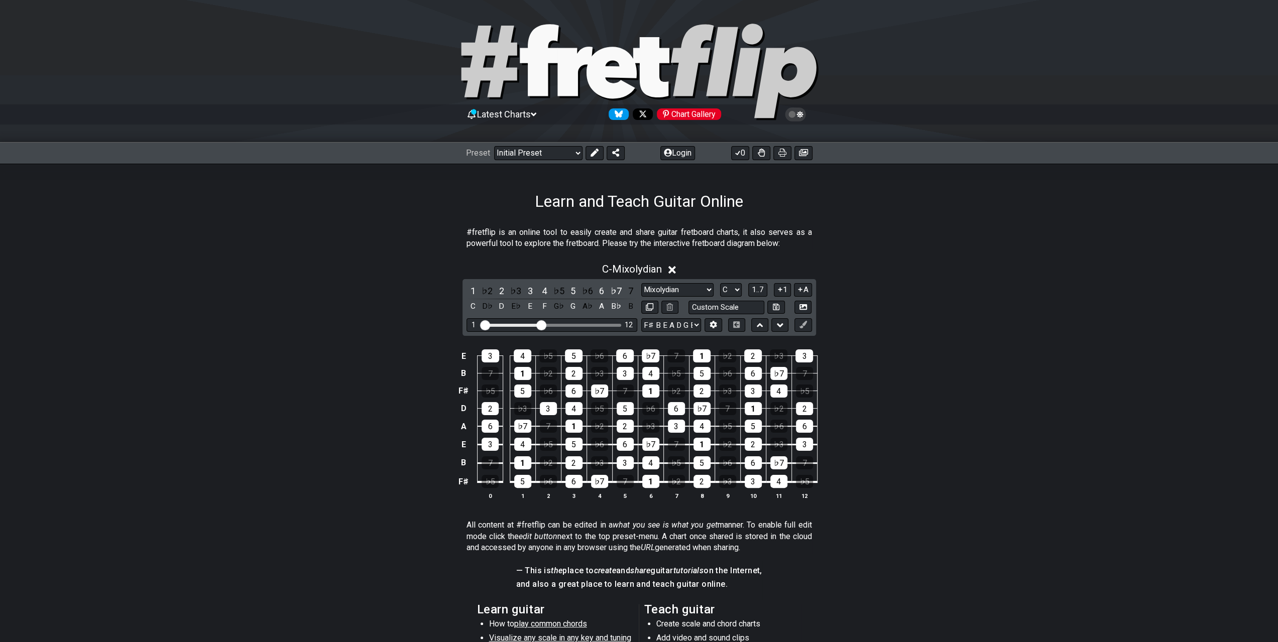
click at [671, 280] on div "1 ♭2 2 ♭3 3 4 ♭5 5 ♭6 6 ♭7 7 C D♭ D E♭ E F G♭ G A♭ A B♭ B Minor Pentatonic Clic…" at bounding box center [640, 307] width 354 height 57
click at [671, 281] on div "1 ♭2 2 ♭3 3 4 ♭5 5 ♭6 6 ♭7 7 C D♭ D E♭ E F G♭ G A♭ A B♭ B Minor Pentatonic Clic…" at bounding box center [640, 307] width 354 height 57
click at [671, 282] on div "1 ♭2 2 ♭3 3 4 ♭5 5 ♭6 6 ♭7 7 C D♭ D E♭ E F G♭ G A♭ A B♭ B Minor Pentatonic Clic…" at bounding box center [640, 307] width 354 height 57
click at [671, 290] on select "Minor Pentatonic Click to edit Minor Pentatonic Major Pentatonic Minor Blues Ma…" at bounding box center [677, 290] width 72 height 14
click at [641, 283] on select "Minor Pentatonic Click to edit Minor Pentatonic Major Pentatonic Minor Blues Ma…" at bounding box center [677, 290] width 72 height 14
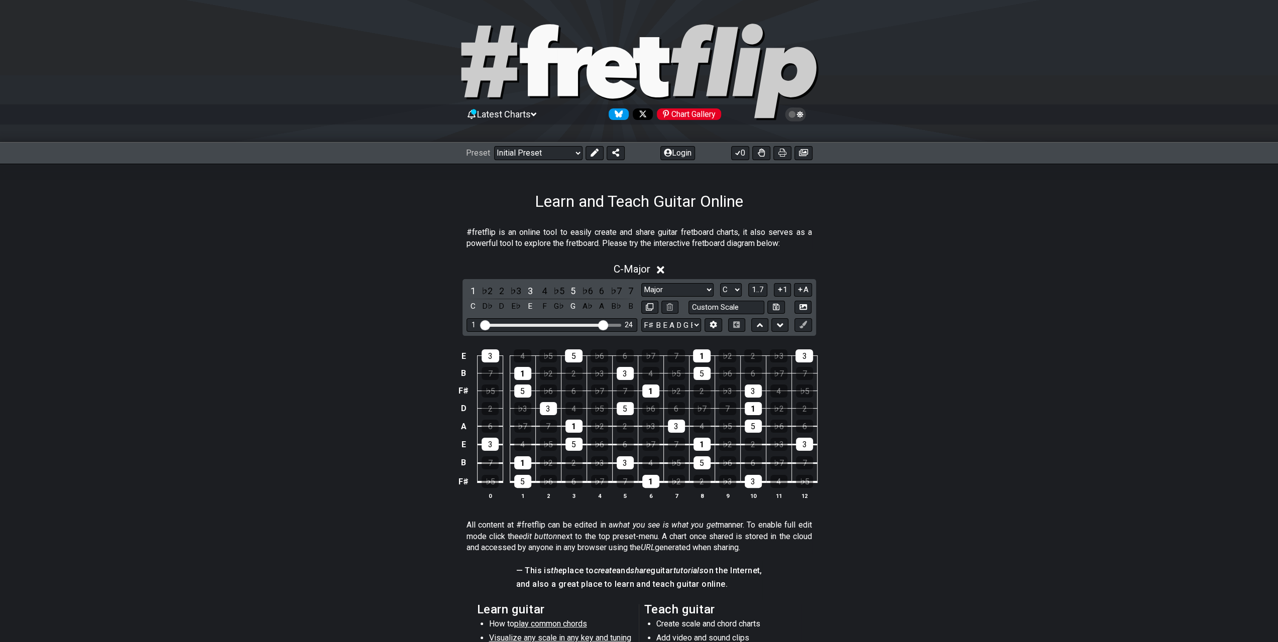
drag, startPoint x: 538, startPoint y: 323, endPoint x: 602, endPoint y: 323, distance: 63.8
click at [602, 324] on input "Visible fret range" at bounding box center [552, 324] width 143 height 0
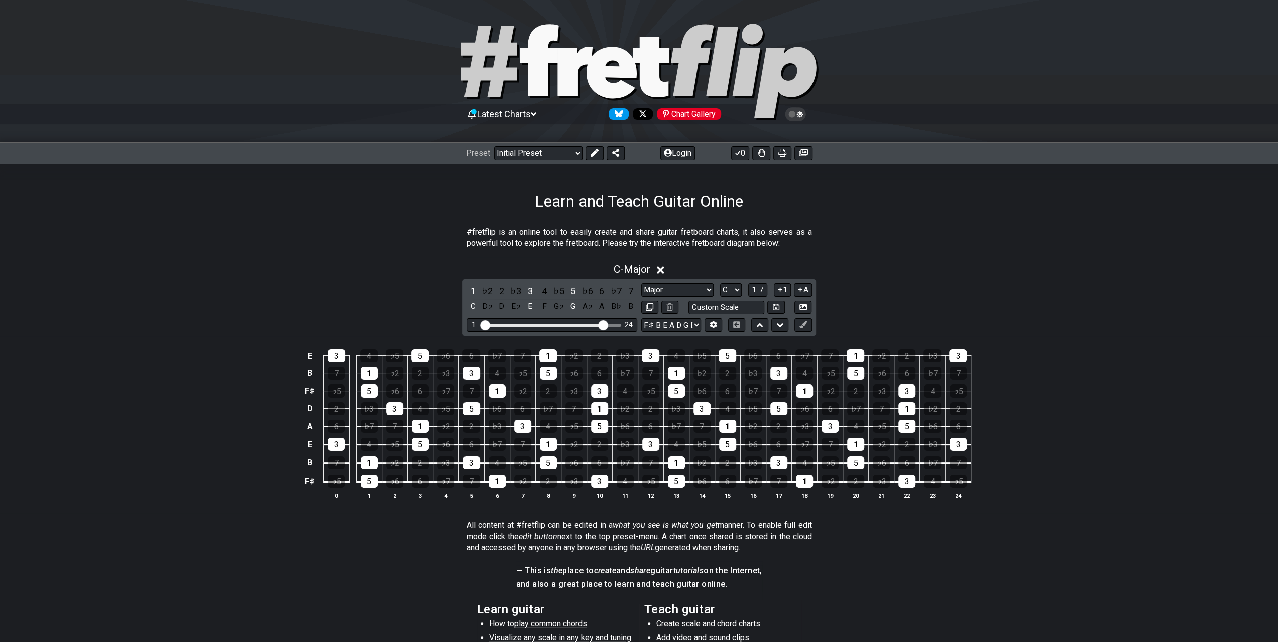
click at [1068, 488] on div "E 3 4 ♭5 5 ♭6 6 ♭7 7 1 ♭2 2 ♭3 3 4 ♭5 5 ♭6 6 ♭7 7 1 ♭2 2 ♭3 3 B 7 1 ♭2 2 ♭3 3 4…" at bounding box center [639, 425] width 1278 height 177
click at [806, 305] on icon at bounding box center [804, 307] width 8 height 6
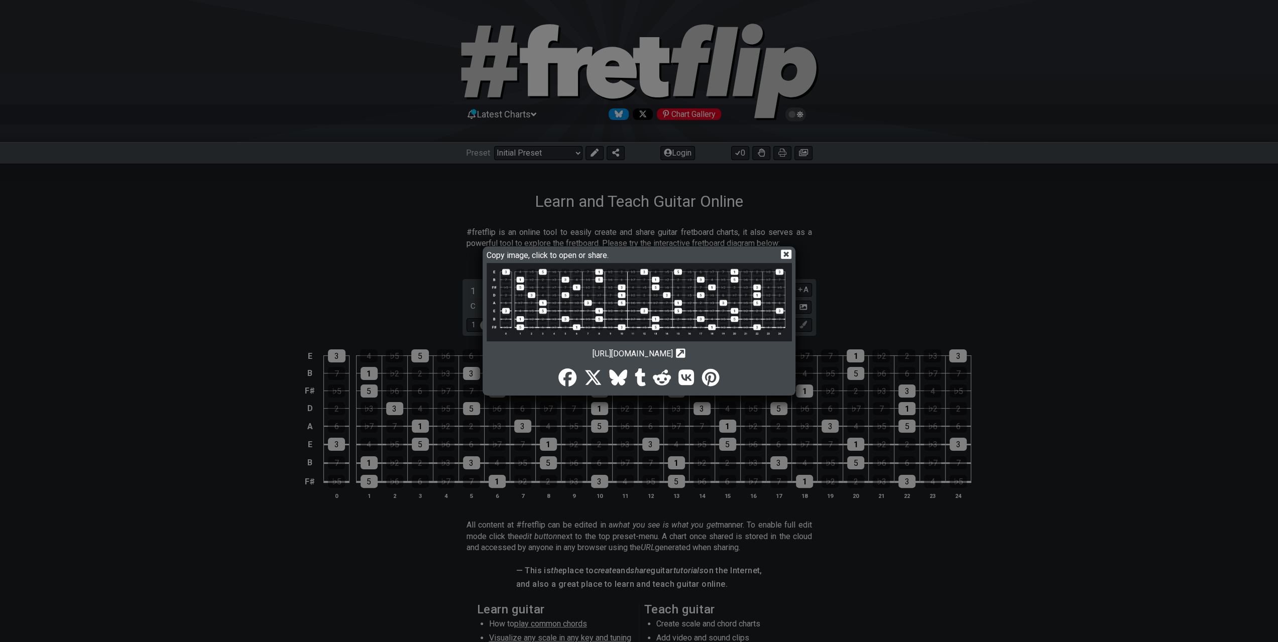
click at [602, 294] on img at bounding box center [639, 302] width 305 height 78
click at [786, 250] on icon at bounding box center [786, 255] width 11 height 10
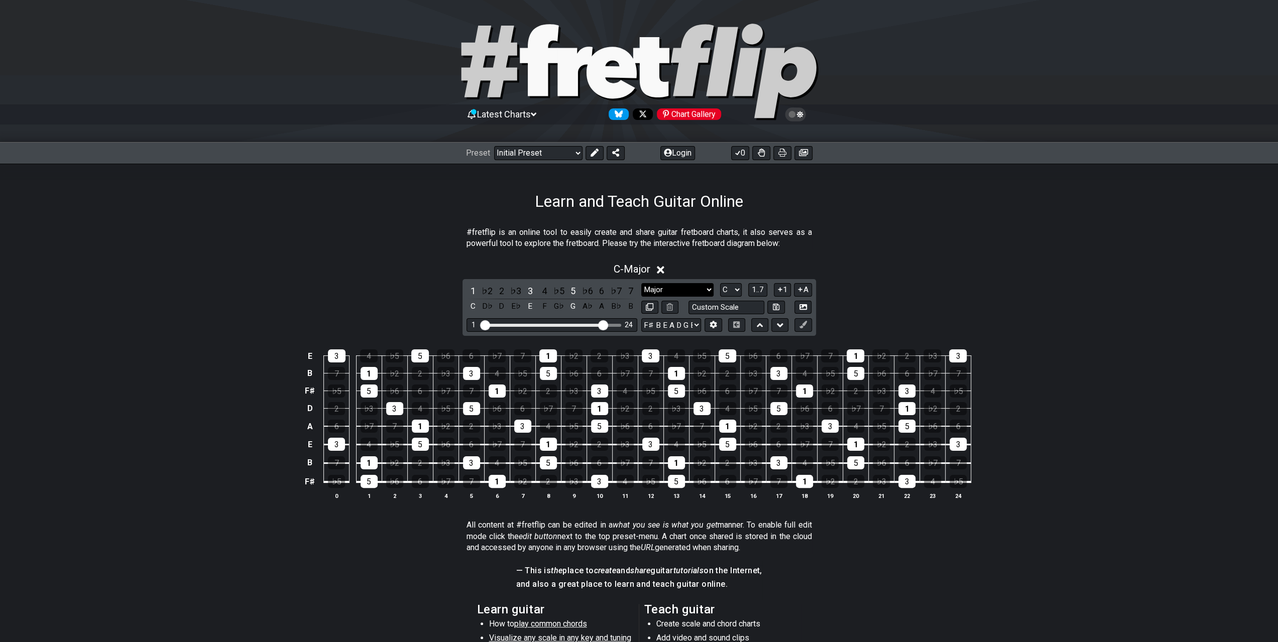
click at [693, 289] on select "Minor Pentatonic Click to edit Minor Pentatonic Major Pentatonic Minor Blues Ma…" at bounding box center [677, 290] width 72 height 14
click at [641, 283] on select "Minor Pentatonic Click to edit Minor Pentatonic Major Pentatonic Minor Blues Ma…" at bounding box center [677, 290] width 72 height 14
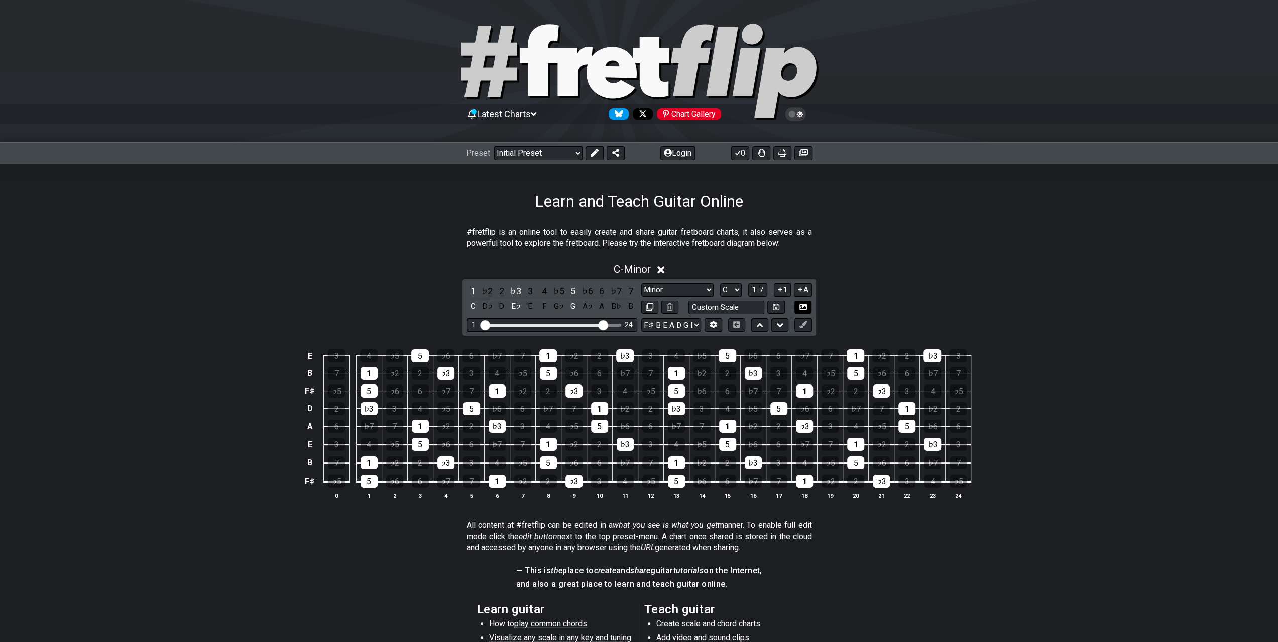
click at [805, 306] on icon at bounding box center [804, 307] width 8 height 8
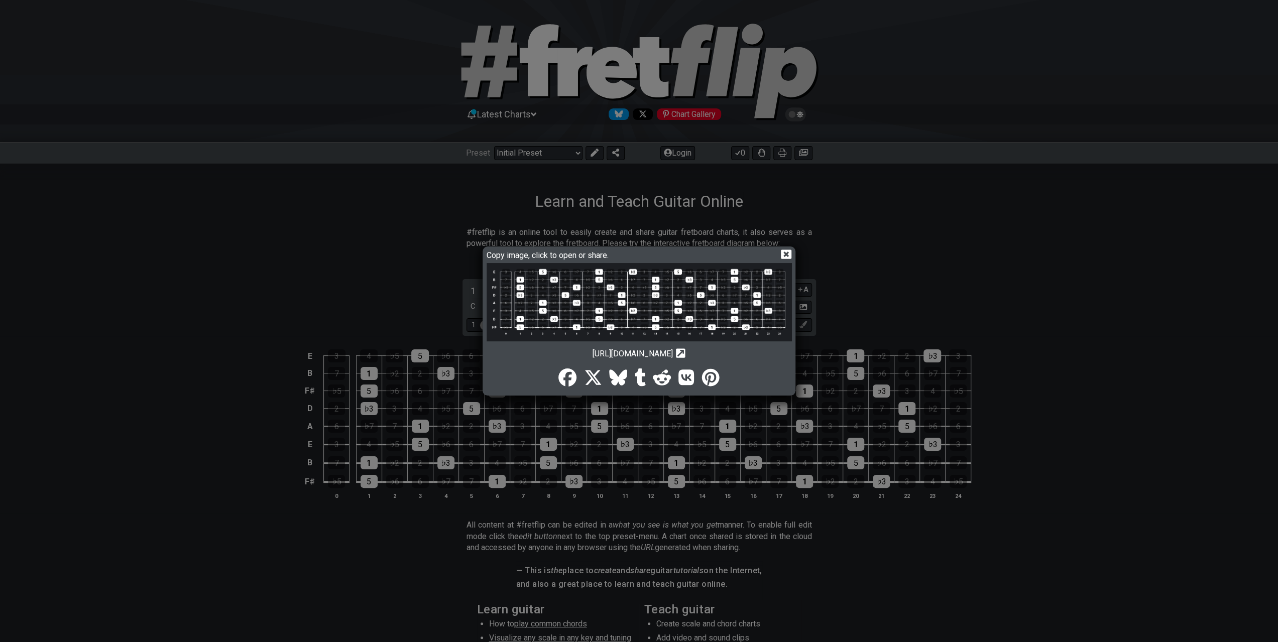
click at [619, 321] on img at bounding box center [639, 302] width 305 height 78
click at [788, 253] on icon at bounding box center [786, 254] width 11 height 11
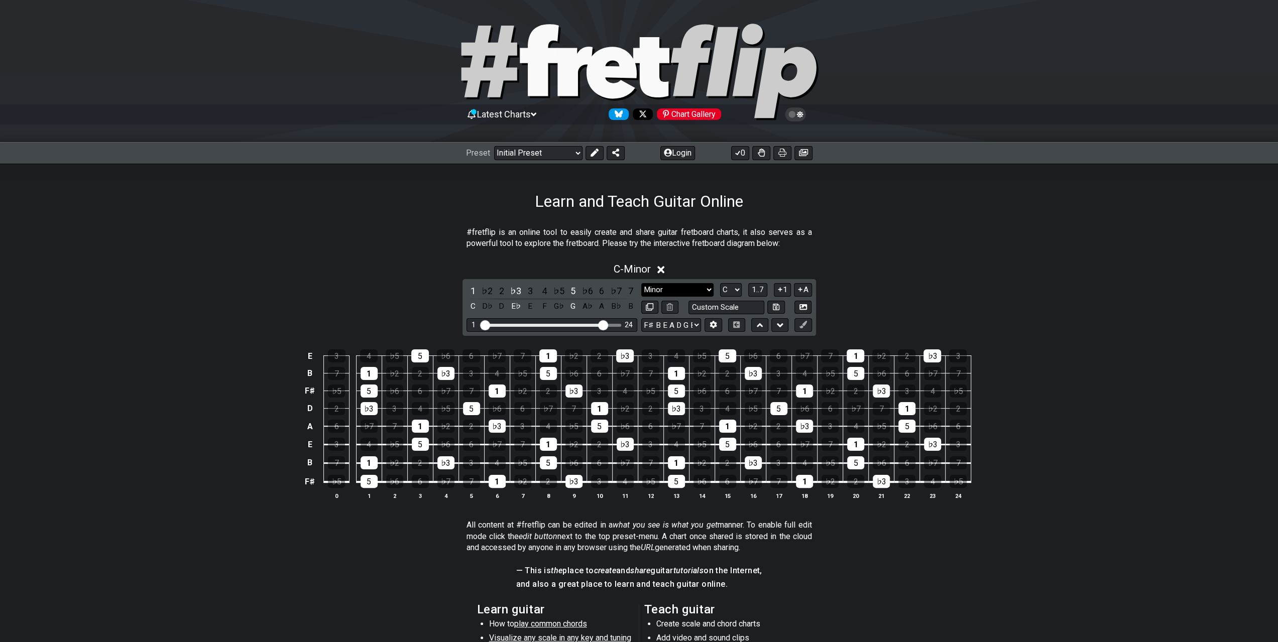
click at [692, 289] on select "Minor Pentatonic Click to edit Minor Pentatonic Major Pentatonic Minor Blues Ma…" at bounding box center [677, 290] width 72 height 14
click at [641, 283] on select "Minor Pentatonic Click to edit Minor Pentatonic Major Pentatonic Minor Blues Ma…" at bounding box center [677, 290] width 72 height 14
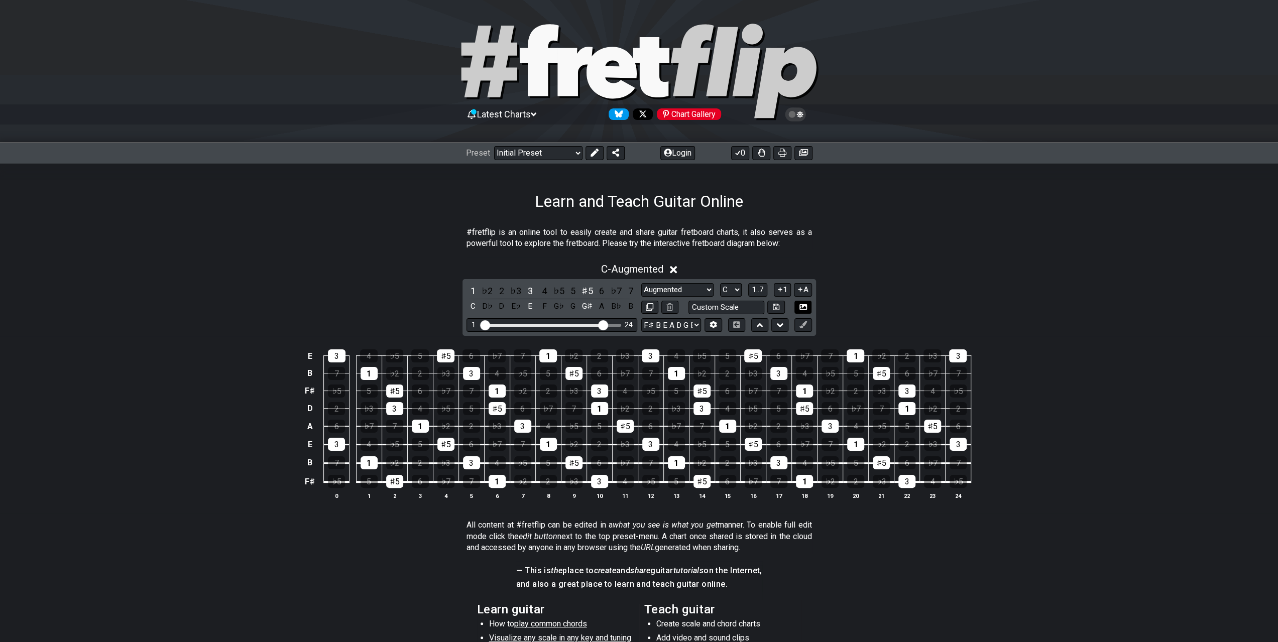
click at [803, 309] on icon at bounding box center [804, 307] width 8 height 6
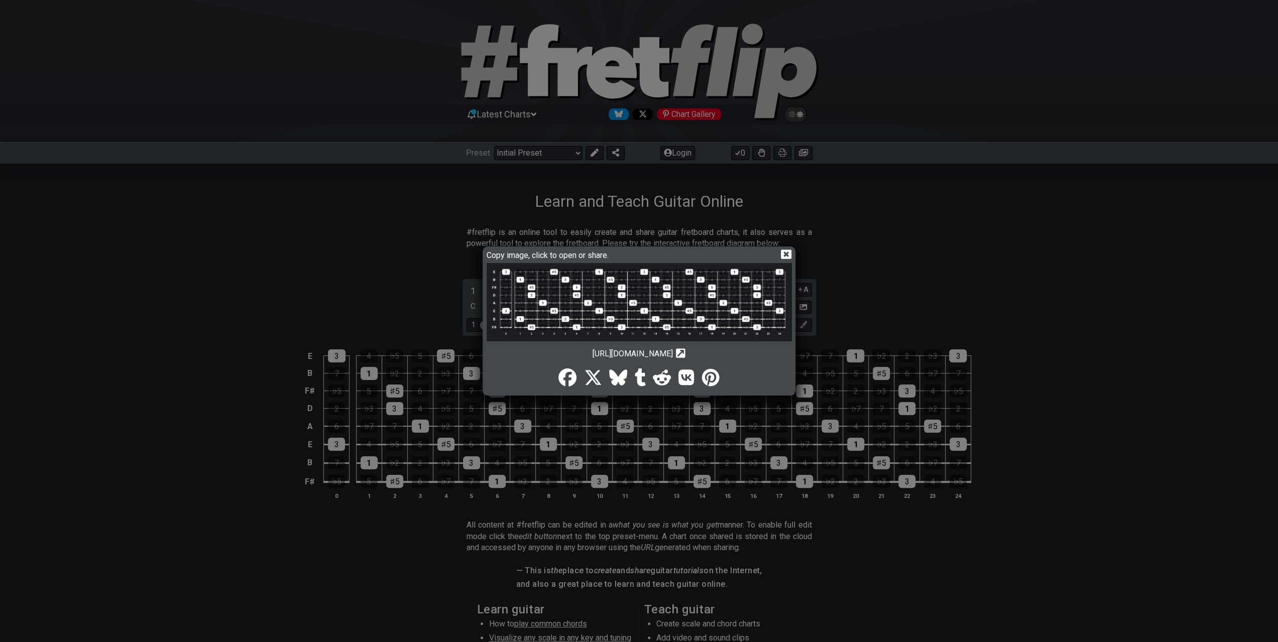
click at [717, 303] on img at bounding box center [639, 302] width 305 height 78
click at [791, 252] on icon at bounding box center [786, 255] width 11 height 10
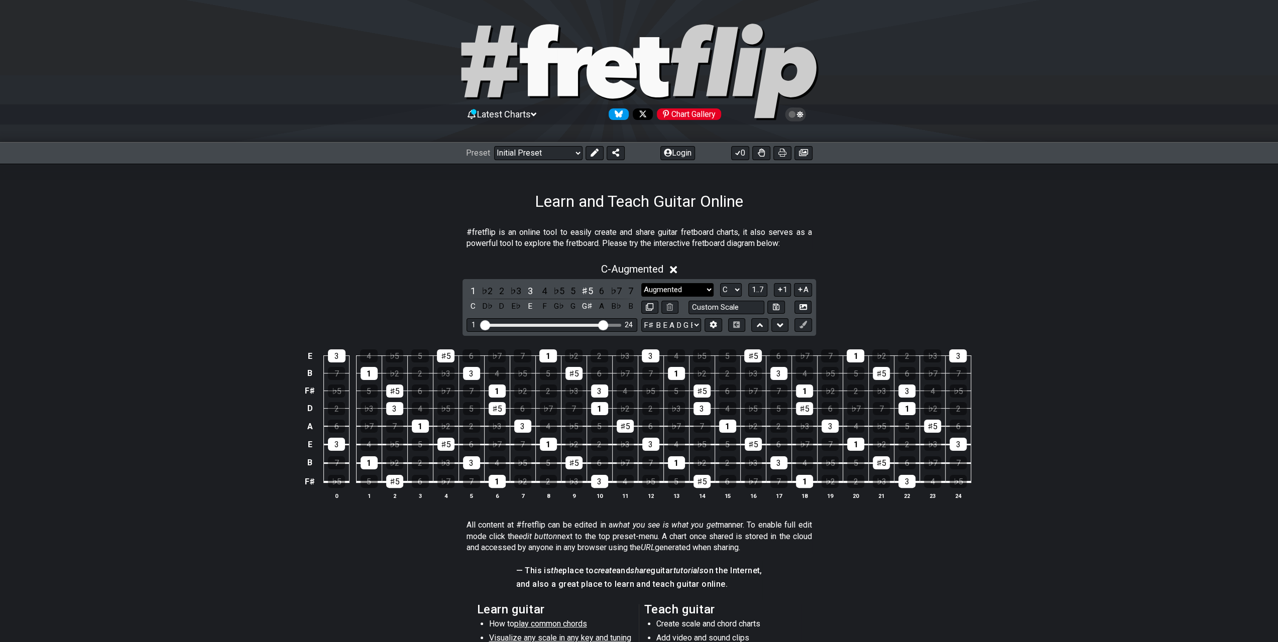
click at [699, 290] on select "Minor Pentatonic Click to edit Minor Pentatonic Major Pentatonic Minor Blues Ma…" at bounding box center [677, 290] width 72 height 14
select select "Diminished"
click at [641, 283] on select "Minor Pentatonic Click to edit Minor Pentatonic Major Pentatonic Minor Blues Ma…" at bounding box center [677, 290] width 72 height 14
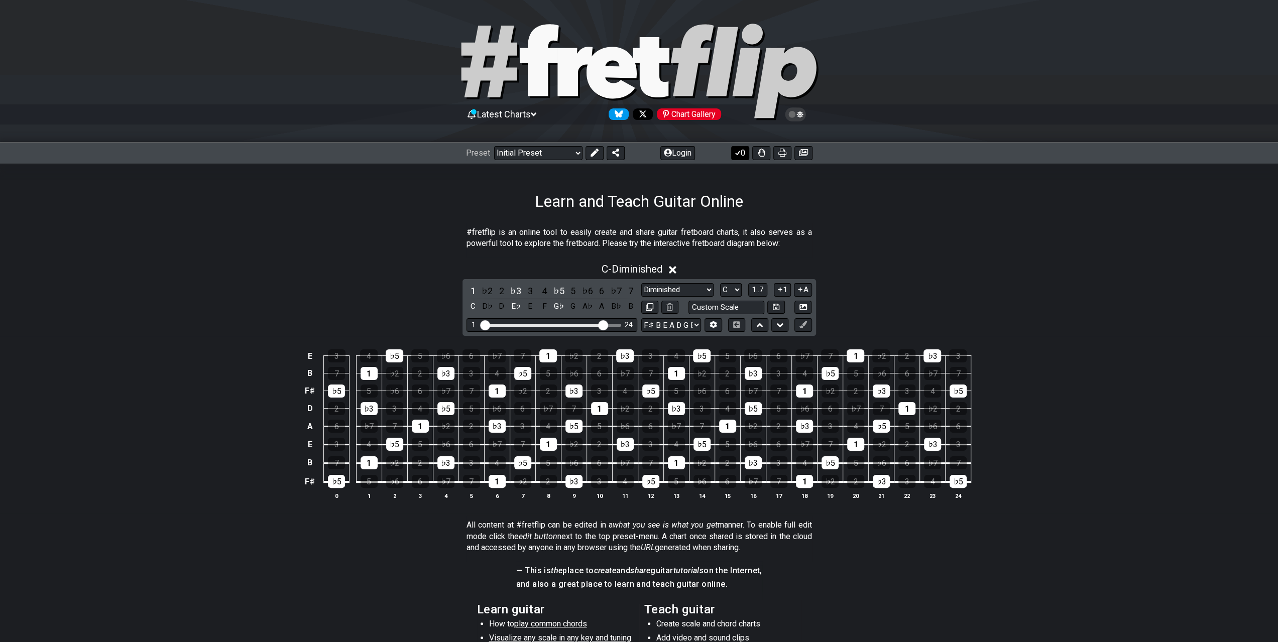
click at [737, 153] on icon at bounding box center [738, 153] width 10 height 8
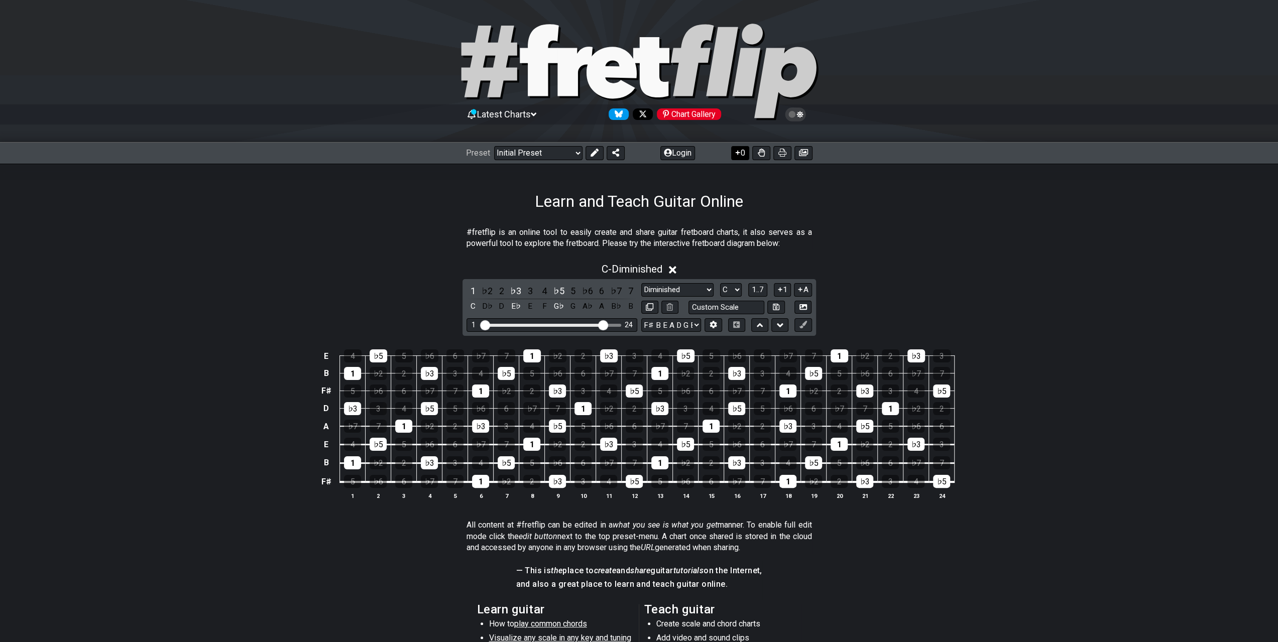
click at [737, 153] on icon at bounding box center [738, 153] width 5 height 5
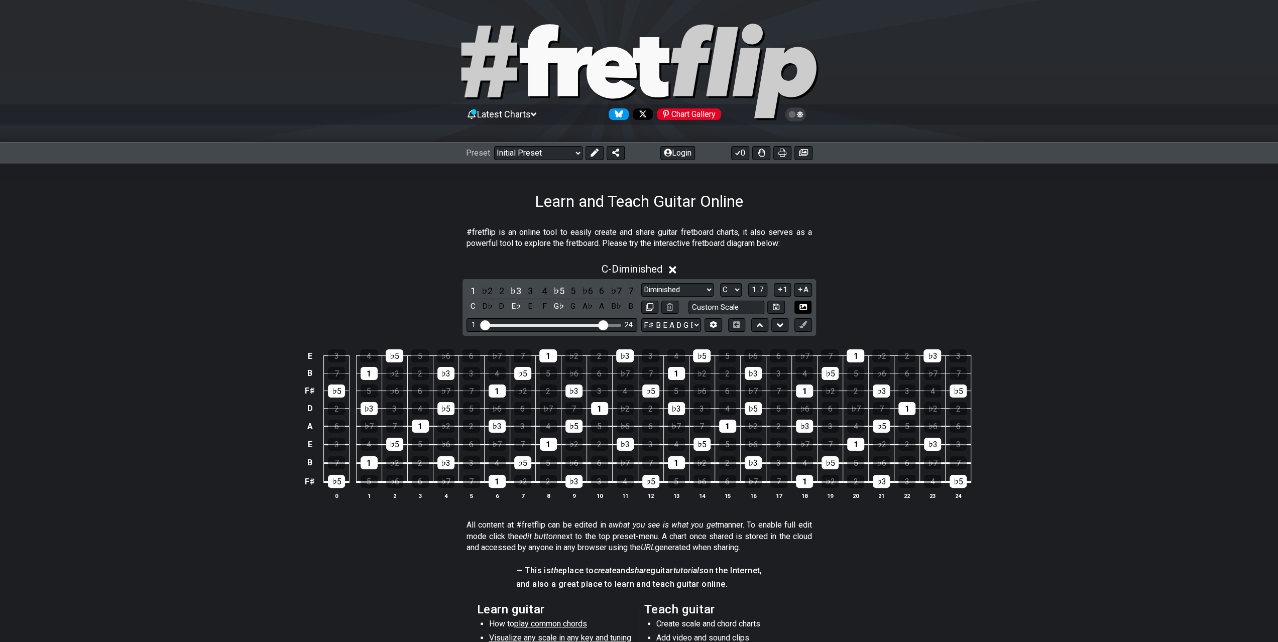
click at [804, 309] on icon at bounding box center [804, 307] width 8 height 6
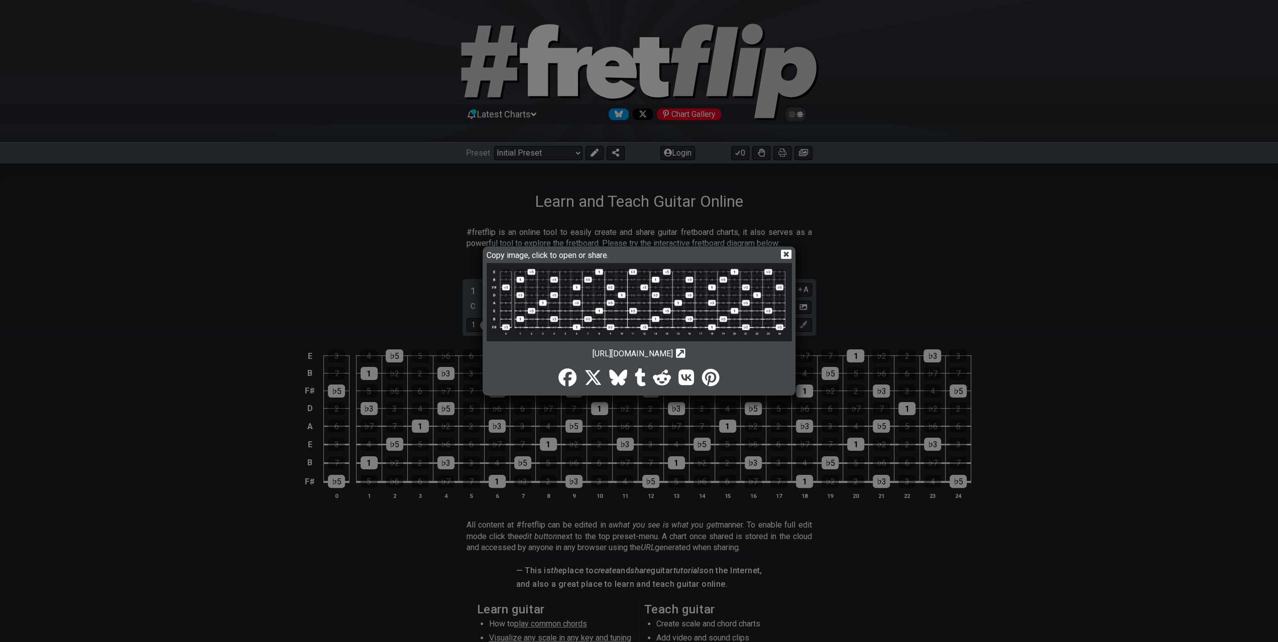
click at [681, 281] on img at bounding box center [639, 302] width 305 height 78
click at [788, 249] on icon at bounding box center [786, 254] width 11 height 11
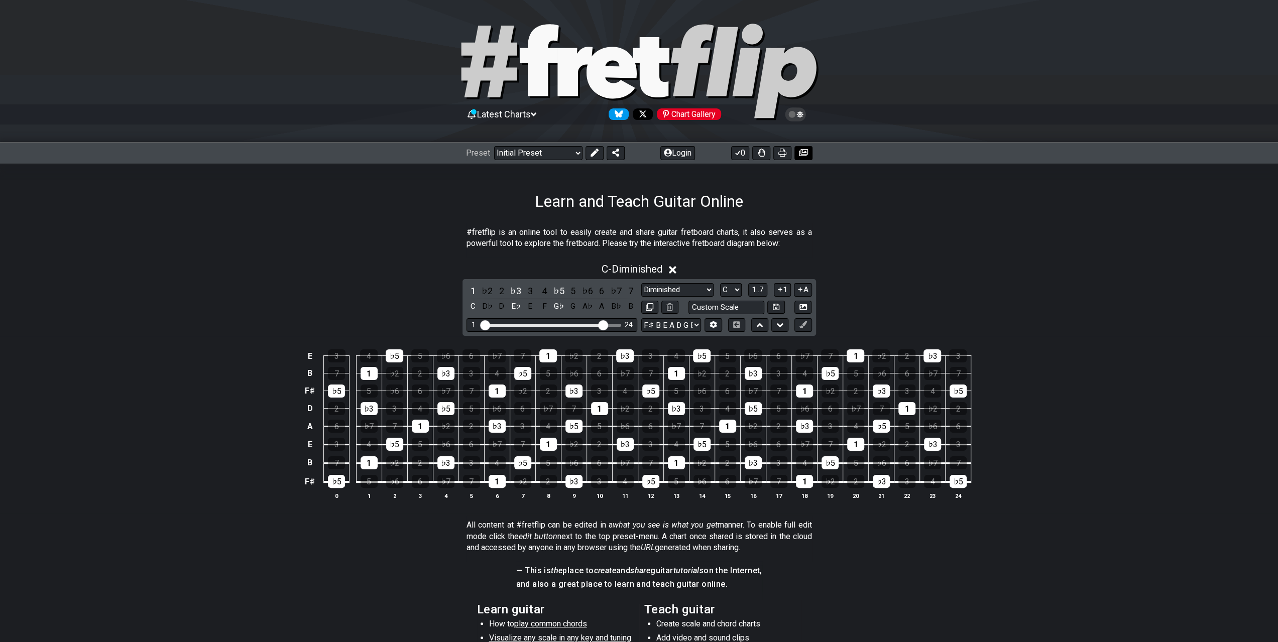
click at [800, 152] on icon at bounding box center [803, 153] width 9 height 8
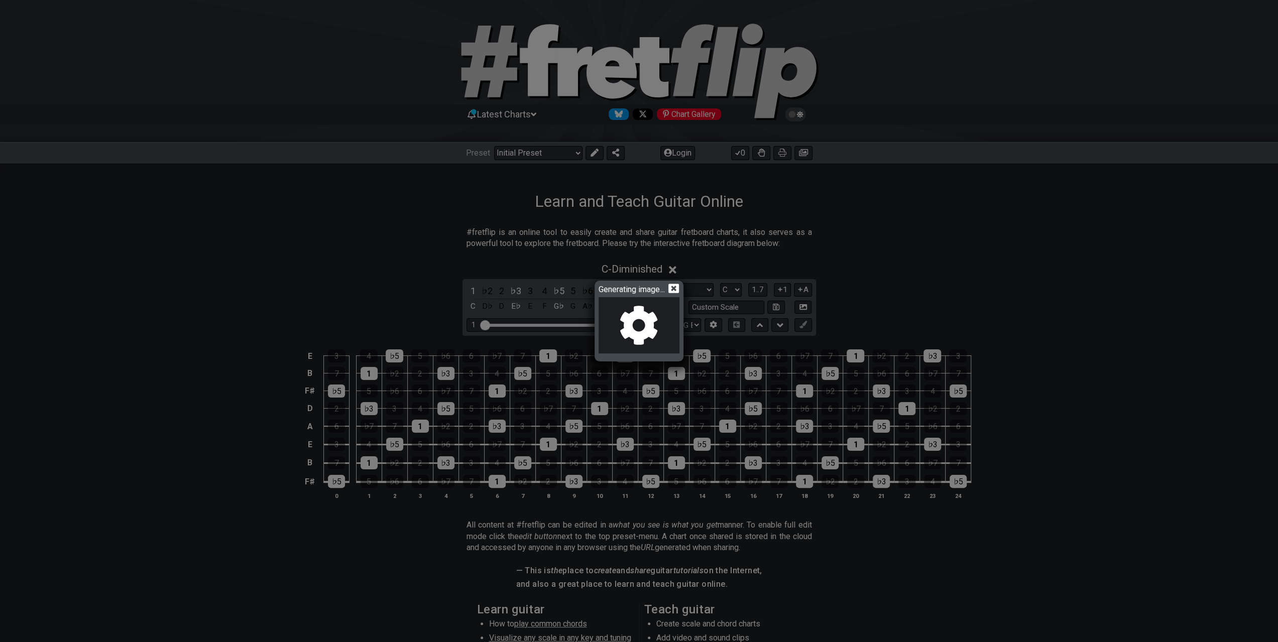
click at [674, 288] on icon at bounding box center [674, 289] width 11 height 10
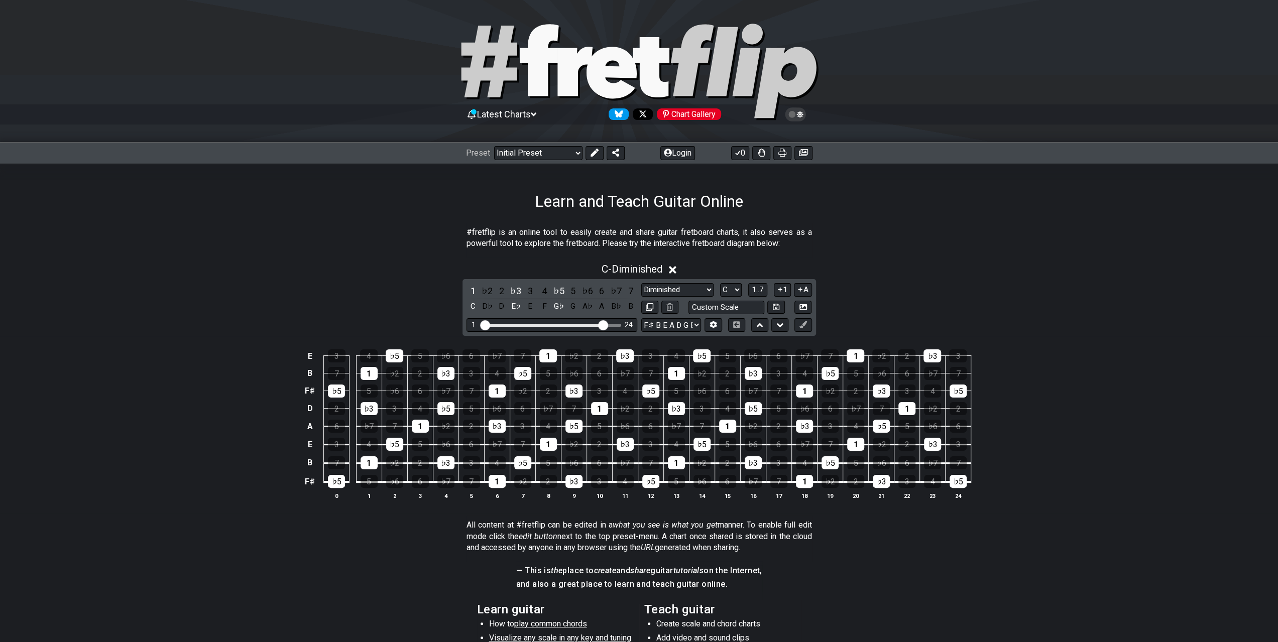
click at [974, 269] on div "C - Diminished" at bounding box center [639, 266] width 1278 height 19
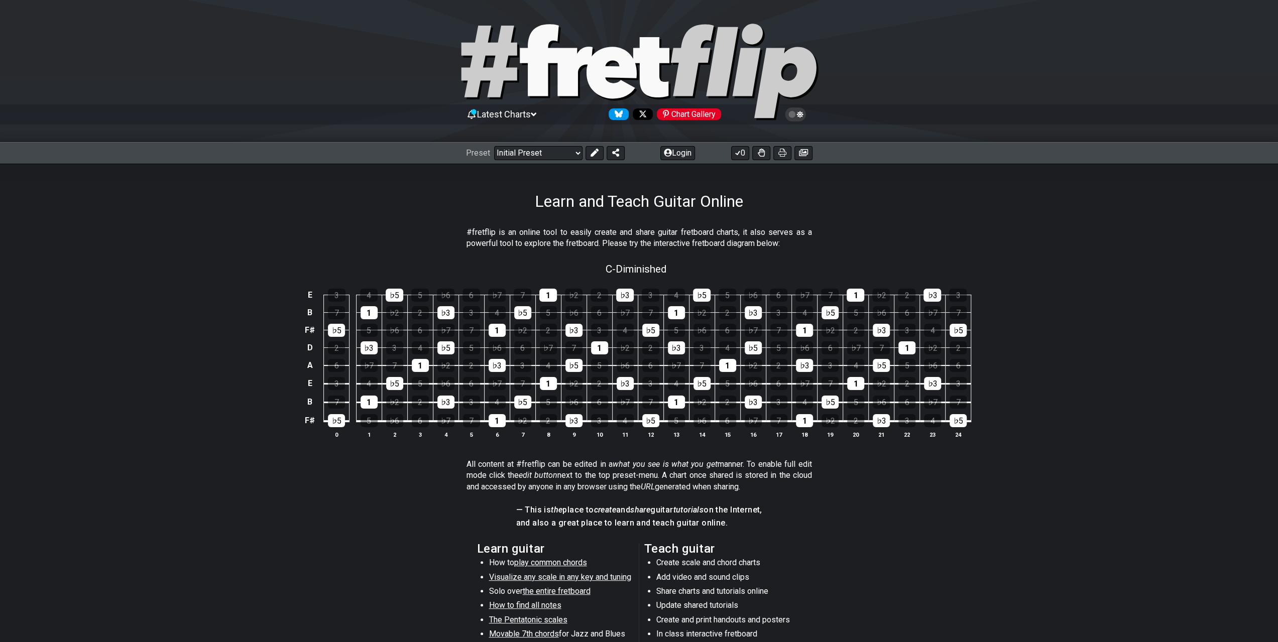
click at [899, 230] on section "#fretflip is an online tool to easily create and share guitar fretboard charts,…" at bounding box center [639, 240] width 1278 height 35
click at [734, 250] on div "#fretflip is an online tool to easily create and share guitar fretboard charts,…" at bounding box center [640, 240] width 346 height 35
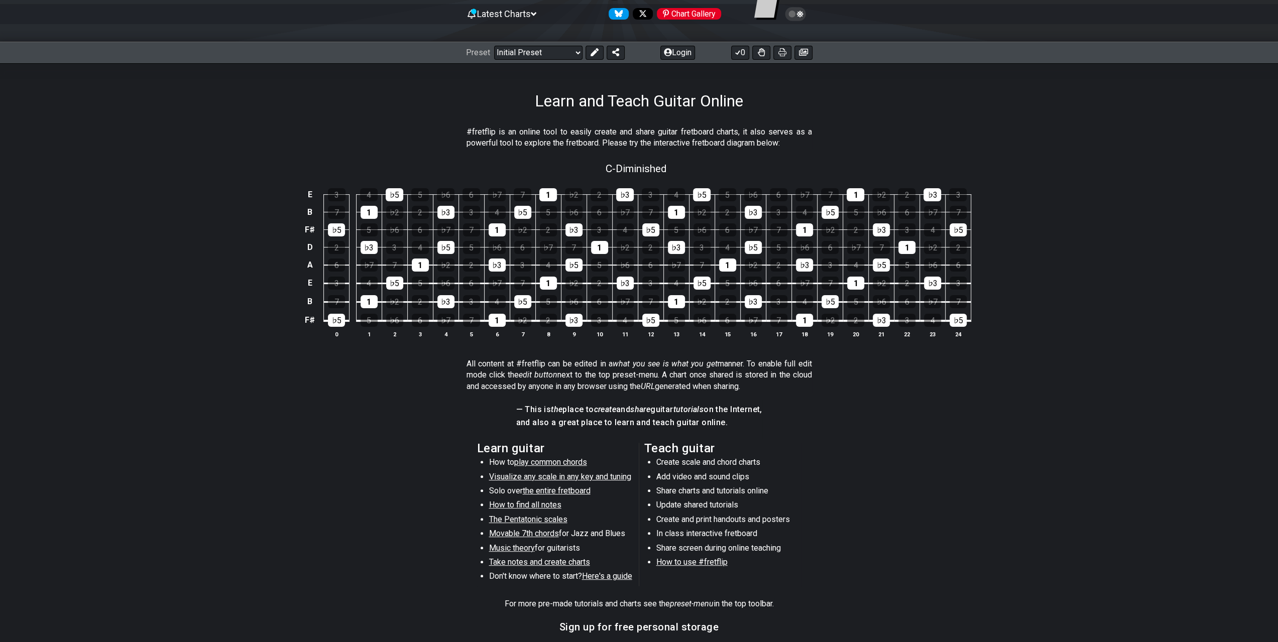
scroll to position [151, 0]
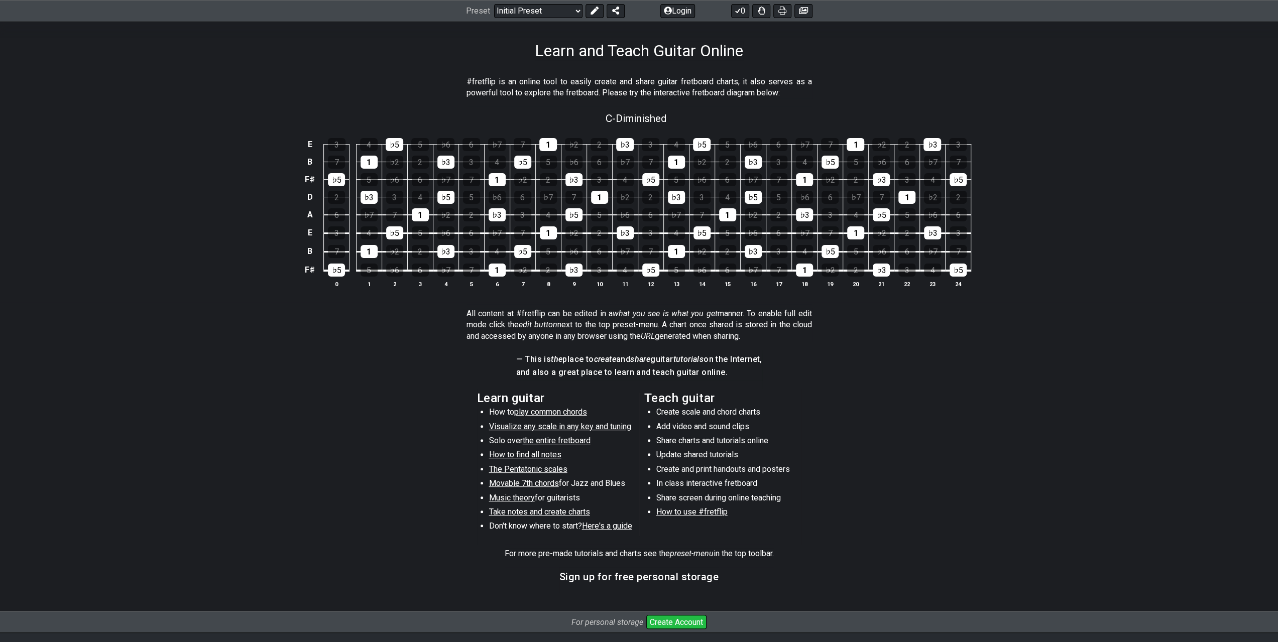
click at [836, 391] on section "Learn guitar How to play common chords Visualize any scale in any key and tunin…" at bounding box center [639, 467] width 1278 height 156
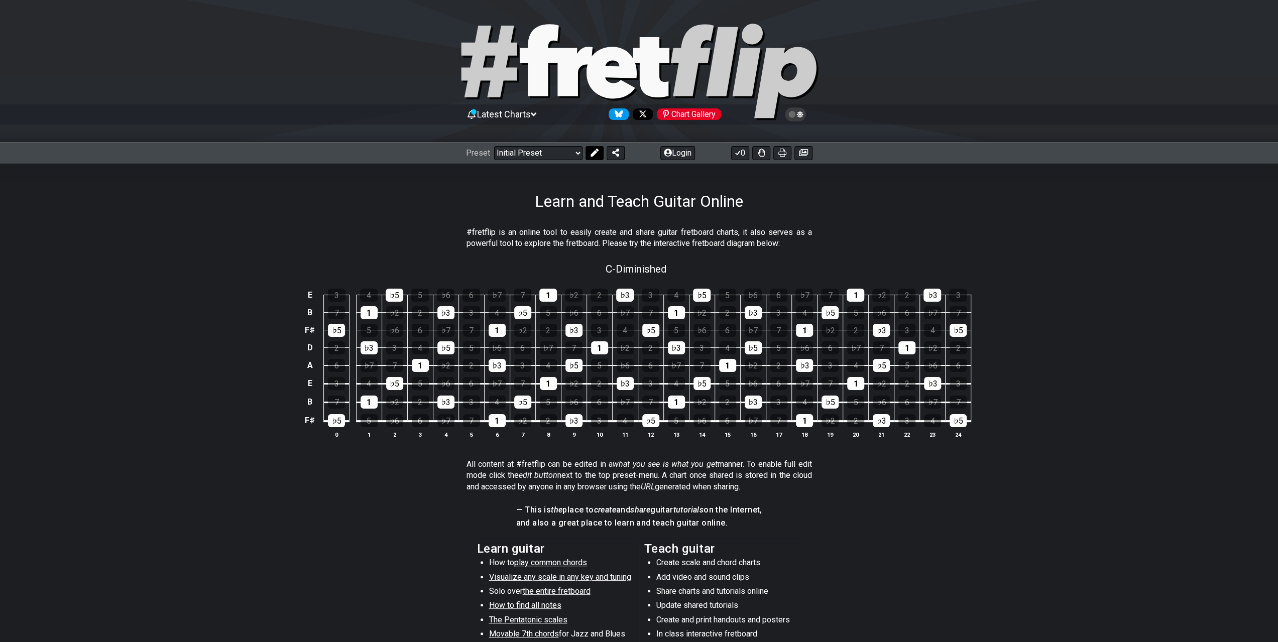
click at [592, 153] on icon at bounding box center [594, 153] width 8 height 8
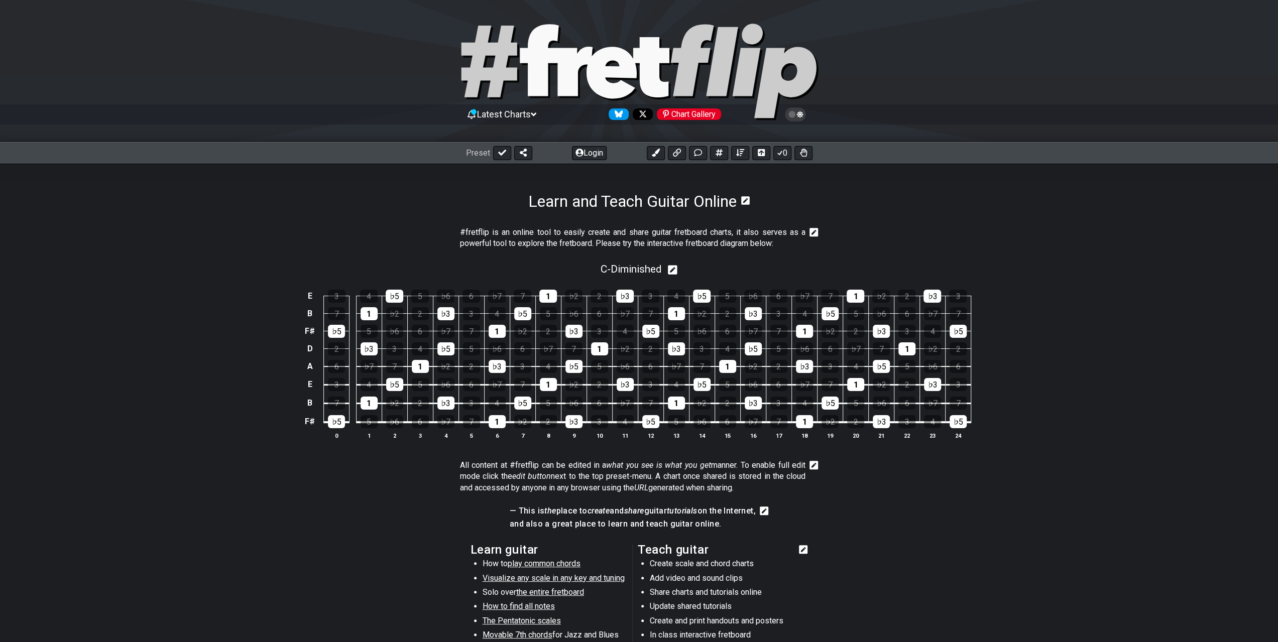
click at [674, 269] on icon at bounding box center [673, 270] width 10 height 10
select select "Diminished"
select select "C"
select select "F# B E A D G B E"
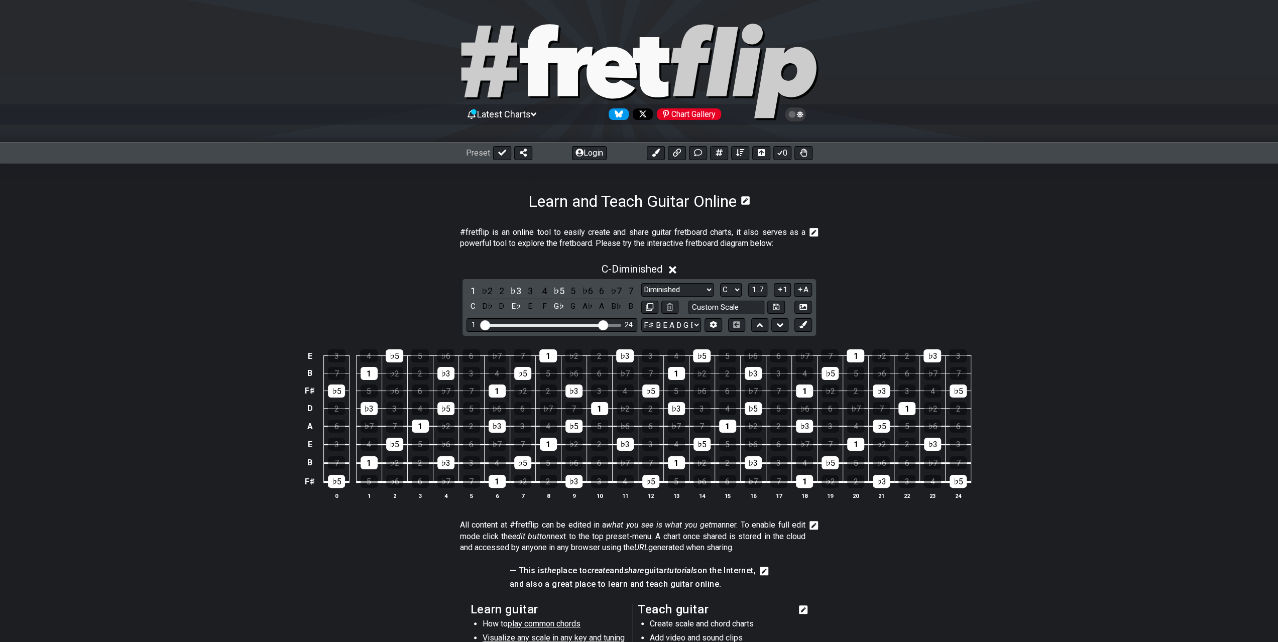
click at [1004, 301] on div "C - Diminished 1 ♭2 2 ♭3 3 4 ♭5 5 ♭6 6 ♭7 7 C D♭ D E♭ E F G♭ G A♭ A B♭ B Minor …" at bounding box center [639, 385] width 1278 height 257
click at [705, 287] on select "Minor Pentatonic Click to edit Minor Pentatonic Major Pentatonic Minor Blues Ma…" at bounding box center [677, 290] width 72 height 14
select select "Dominant 7th"
click at [641, 283] on select "Minor Pentatonic Click to edit Minor Pentatonic Major Pentatonic Minor Blues Ma…" at bounding box center [677, 290] width 72 height 14
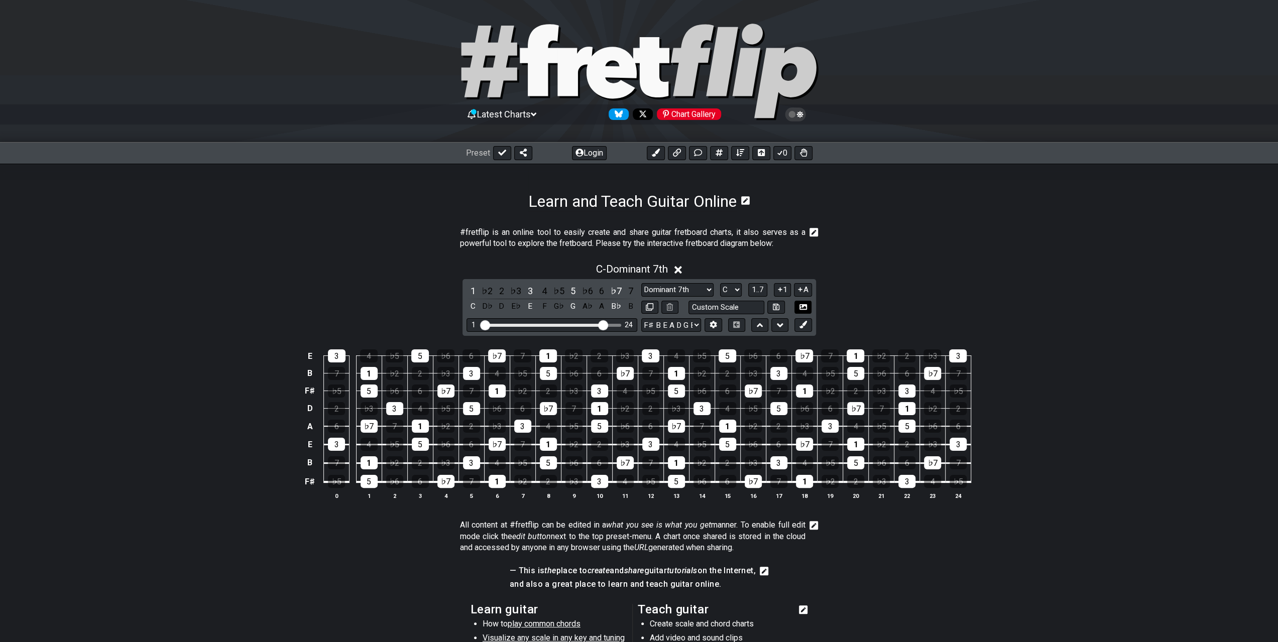
click at [803, 304] on icon at bounding box center [804, 307] width 8 height 6
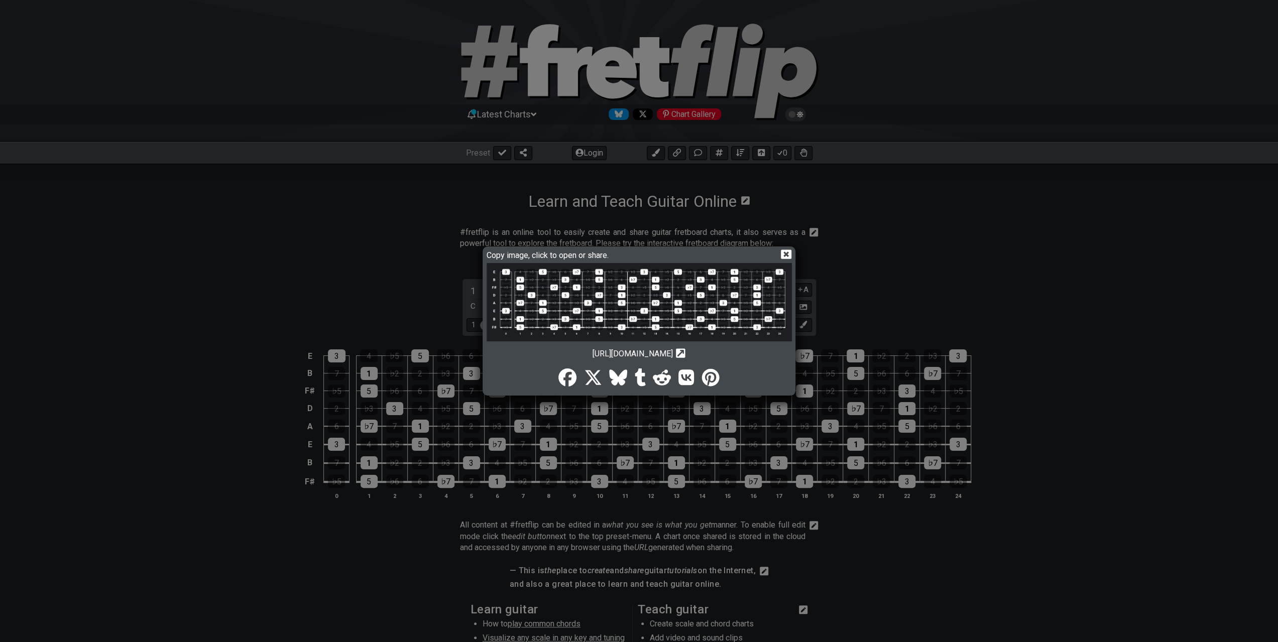
click at [652, 323] on img at bounding box center [639, 302] width 305 height 78
